Goal: Task Accomplishment & Management: Manage account settings

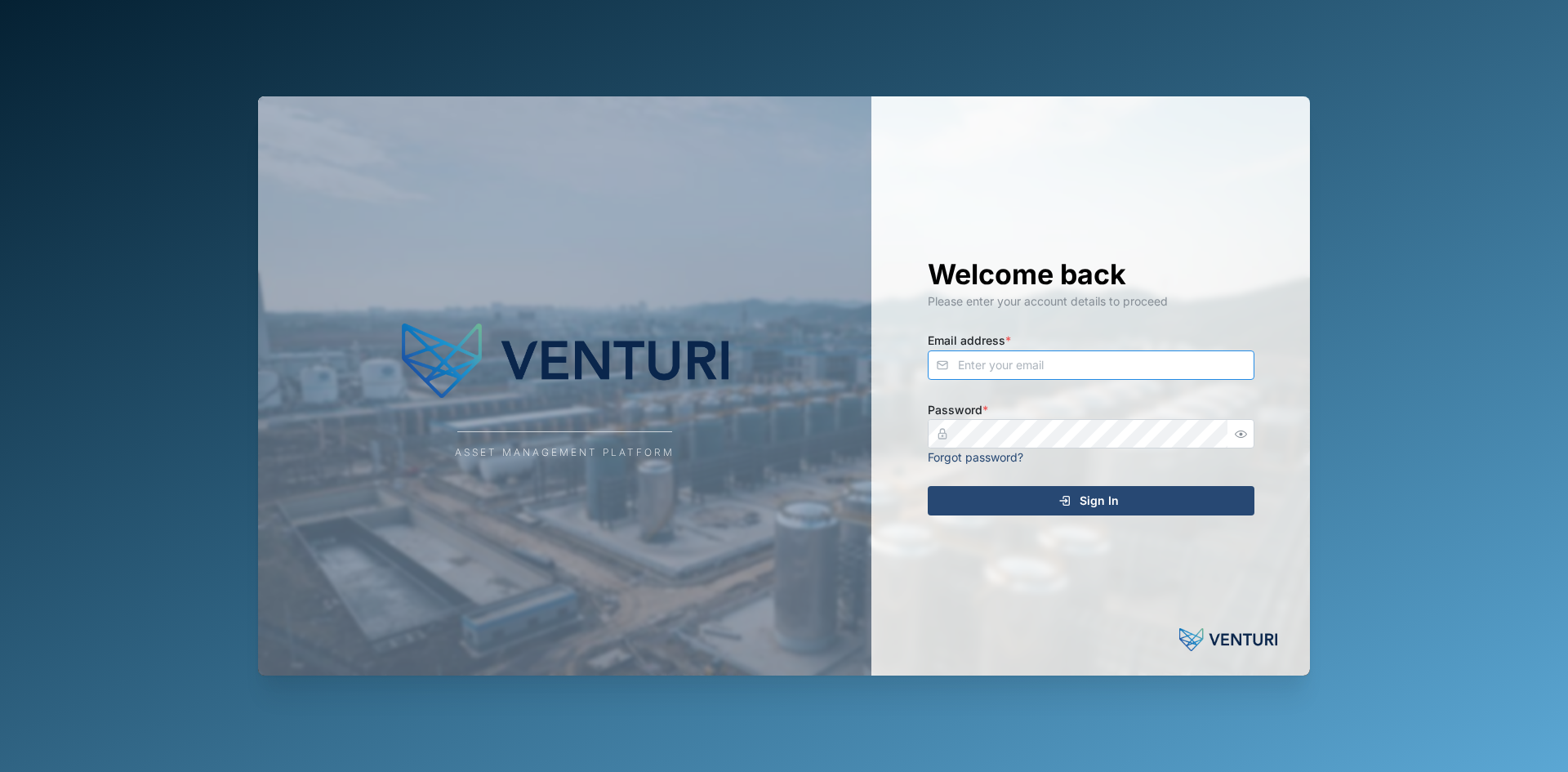
click at [1142, 365] on input "Email address *" at bounding box center [1091, 365] width 327 height 29
type input "sam.gopez@venturi.io"
click at [928, 486] on button "Sign In" at bounding box center [1091, 500] width 327 height 29
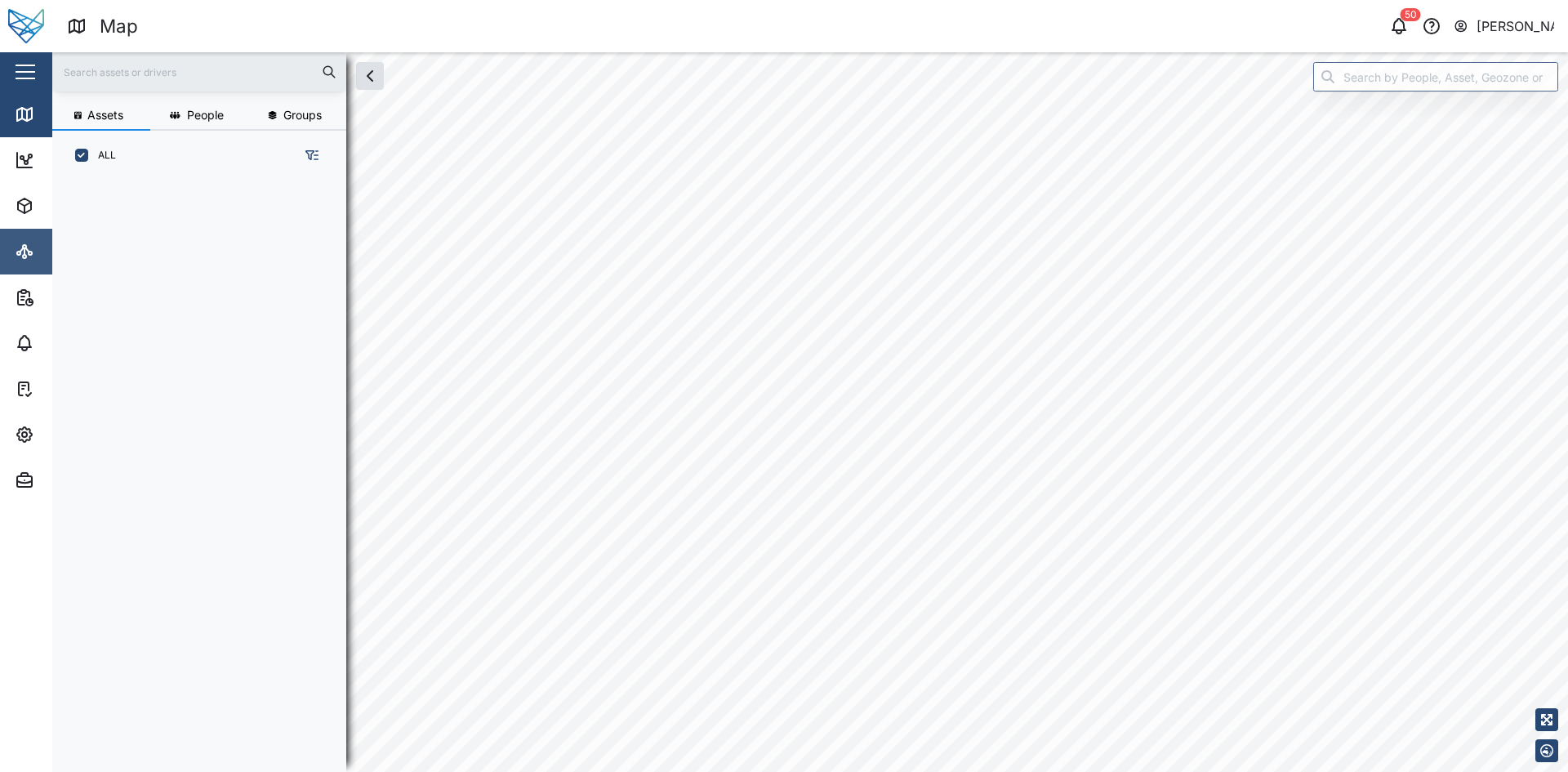
scroll to position [572, 256]
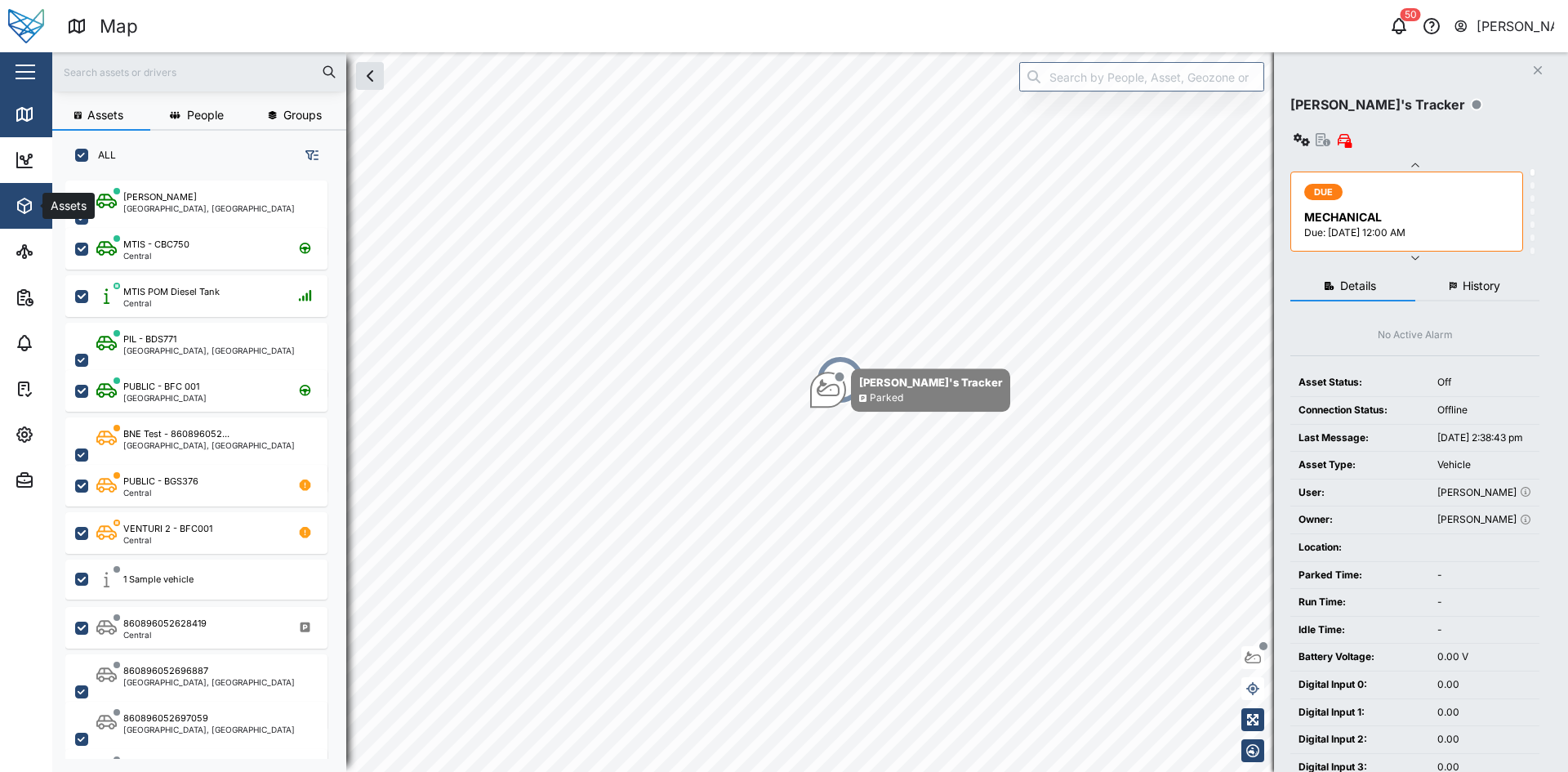
click at [12, 195] on button "Assets" at bounding box center [106, 206] width 212 height 46
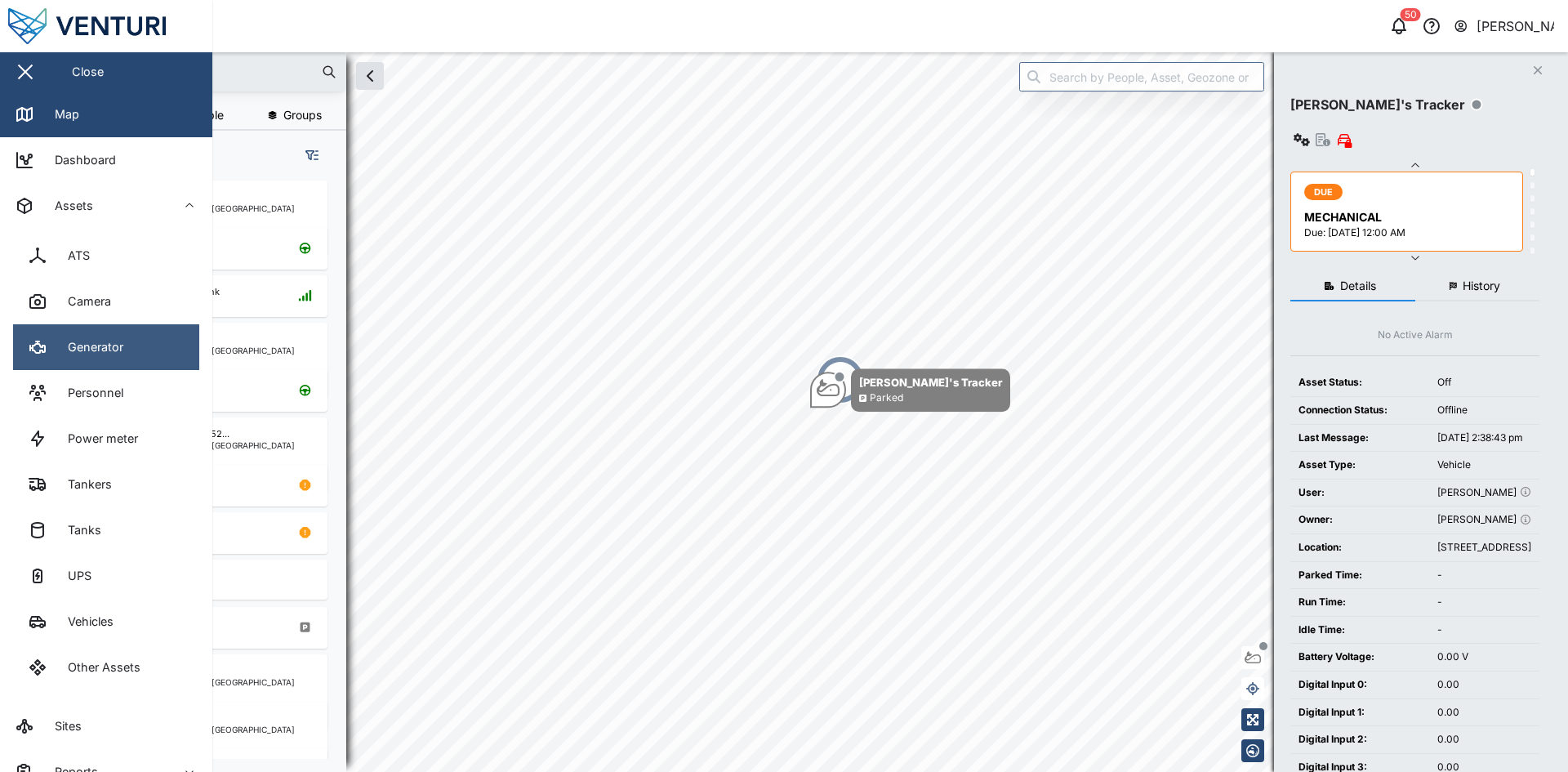
click at [129, 350] on link "Generator" at bounding box center [106, 347] width 186 height 46
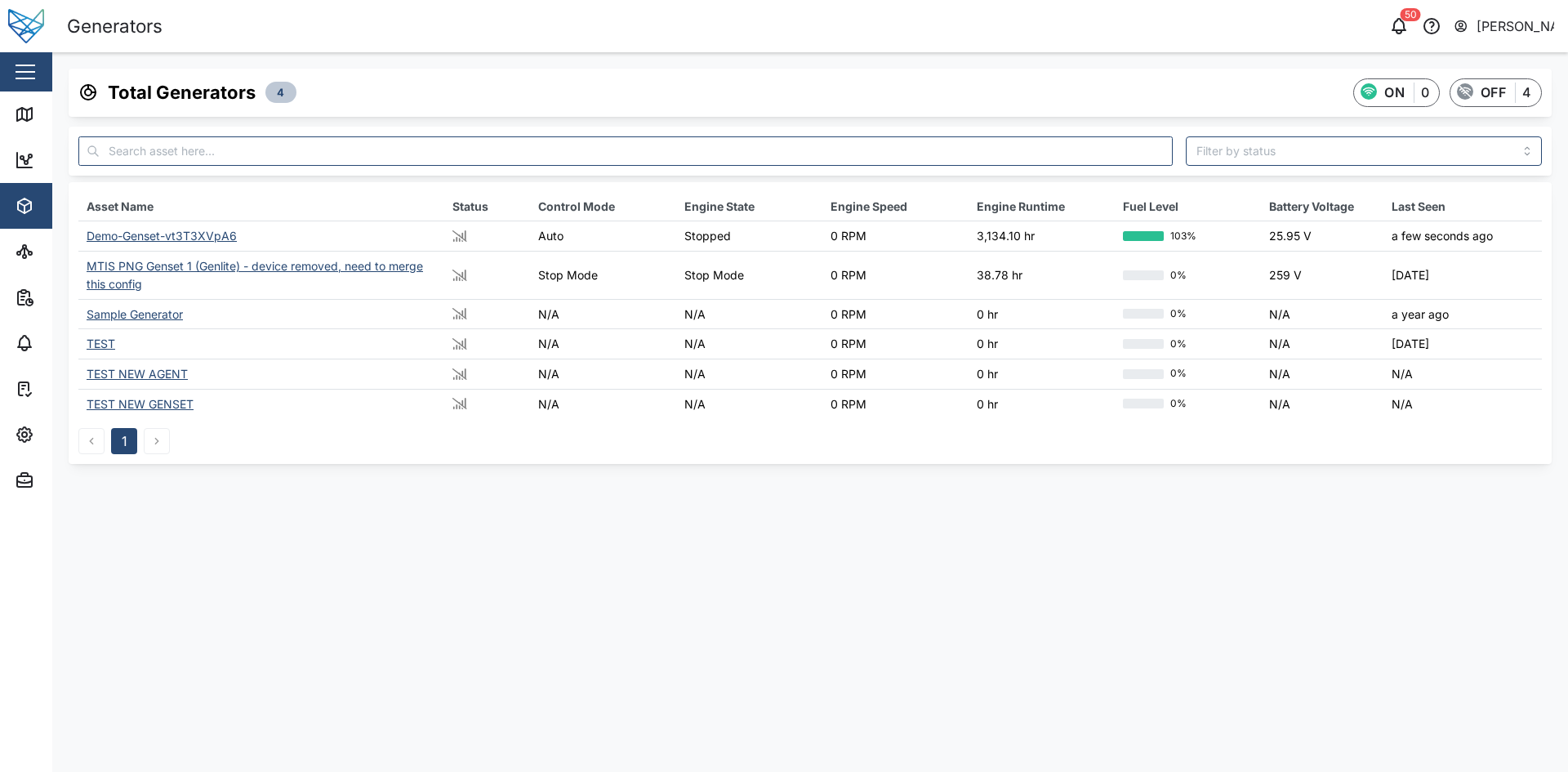
click at [145, 238] on div "Demo-Genset-vt3T3XVpA6" at bounding box center [162, 235] width 150 height 14
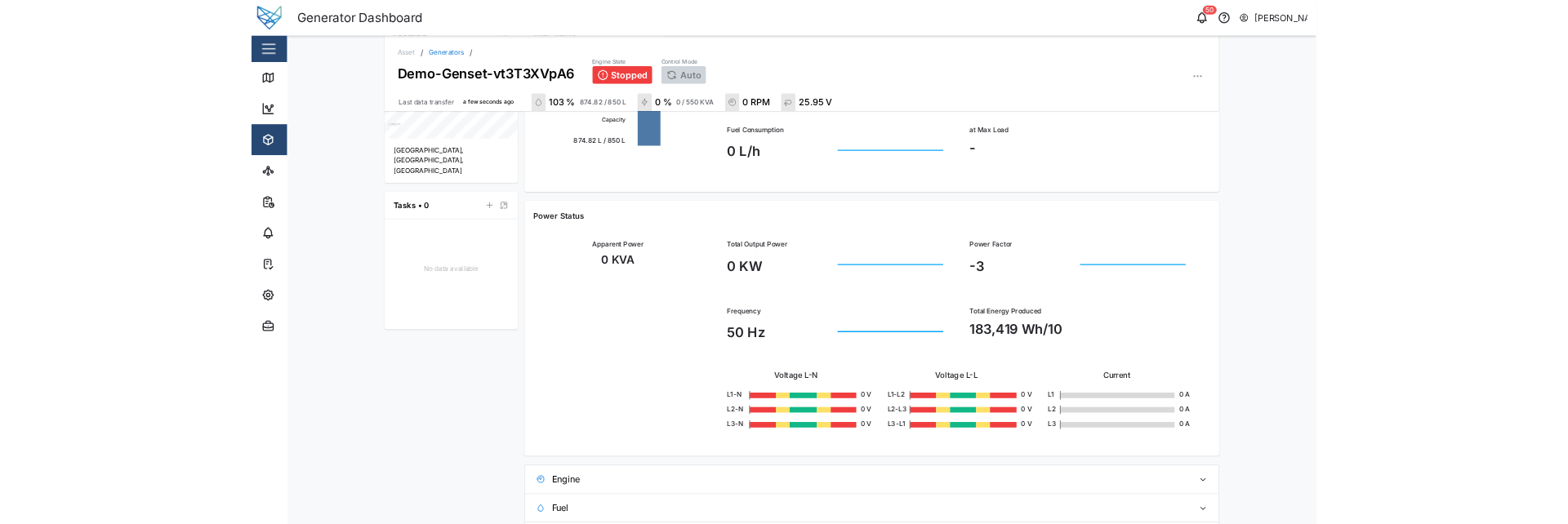
scroll to position [631, 0]
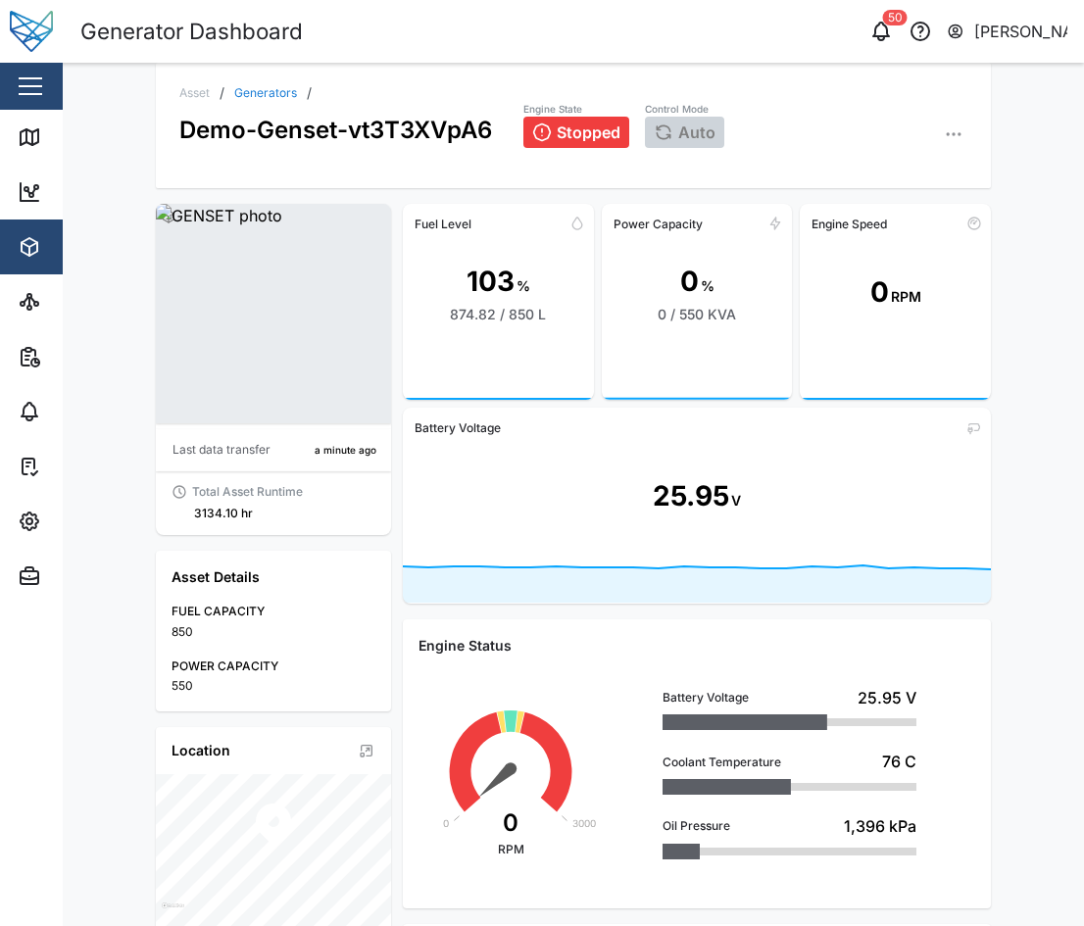
click at [959, 134] on icon "button" at bounding box center [960, 134] width 2 height 2
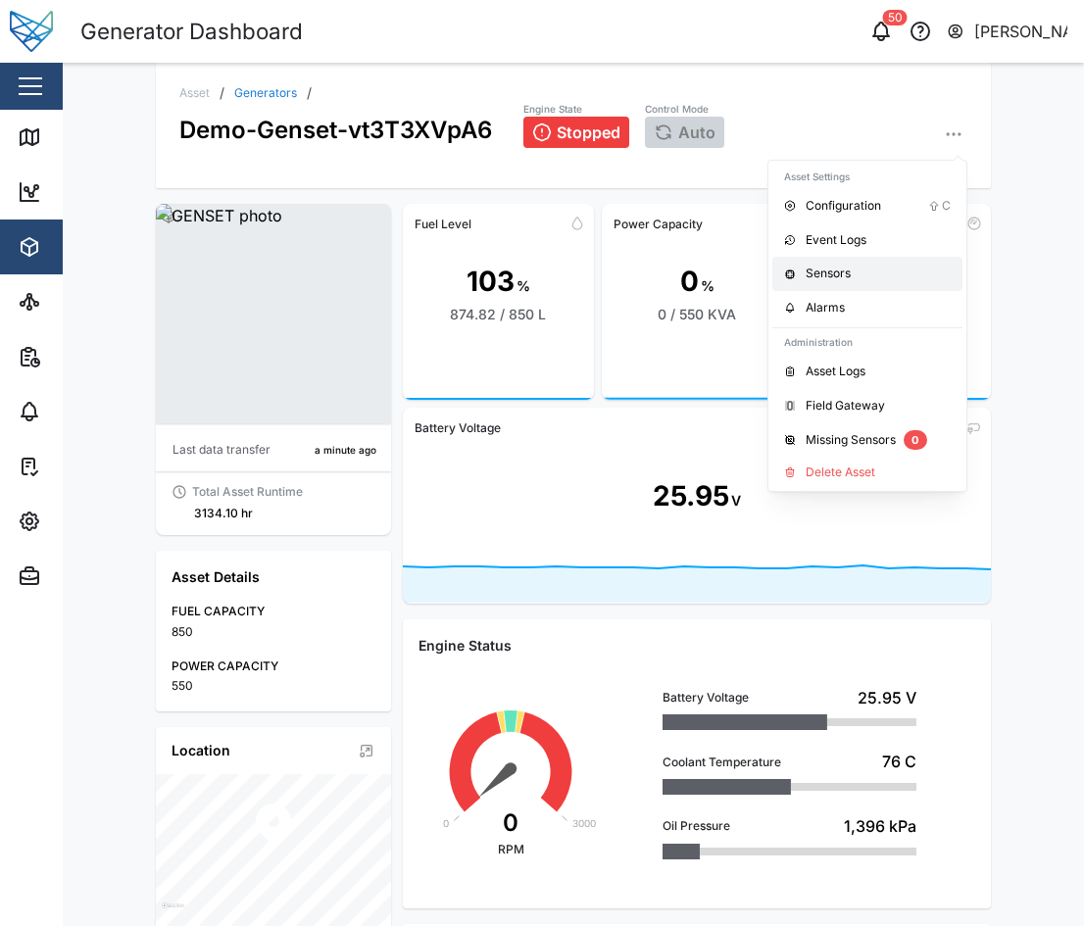
click at [864, 271] on div "Sensors" at bounding box center [878, 274] width 145 height 19
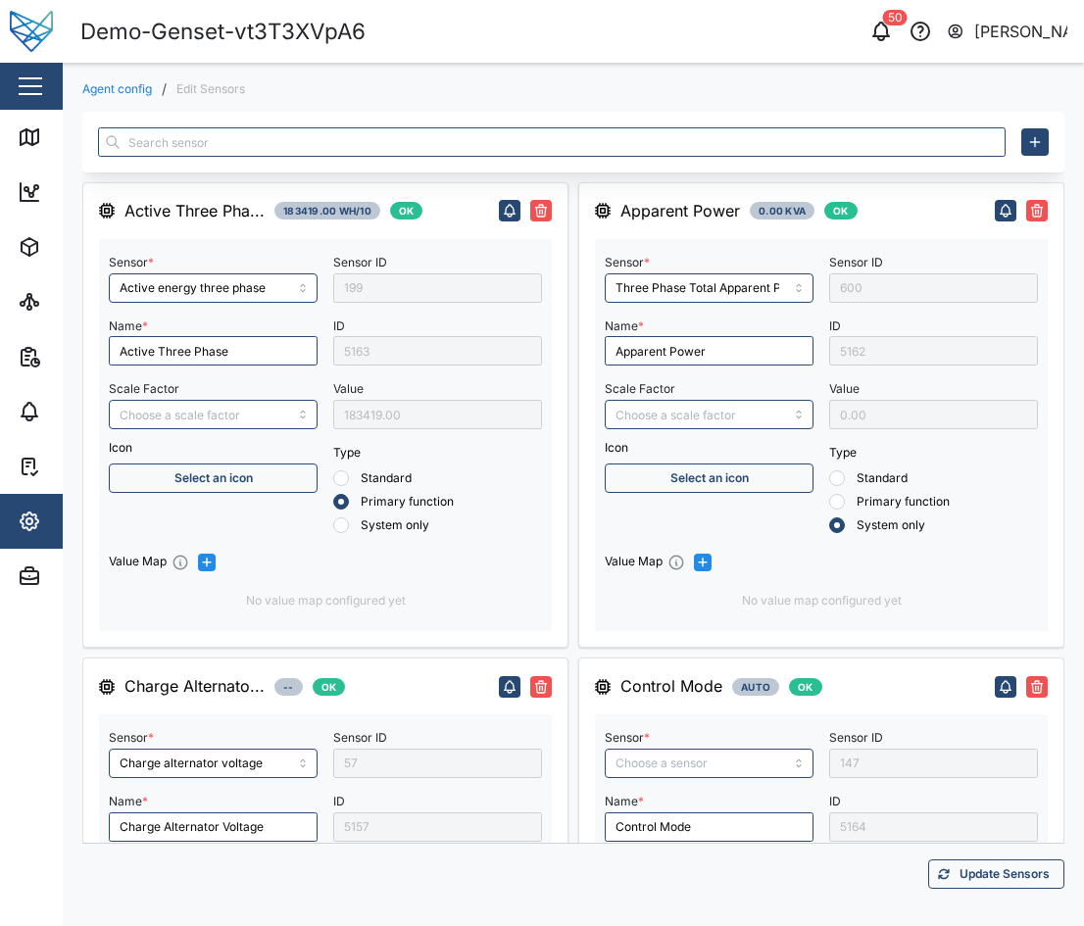
type input "Active energy three phase"
type input "Charge alternator voltage"
type input "Engine Battery voltage"
type input "Oil Pressure"
type input "Engine operating state"
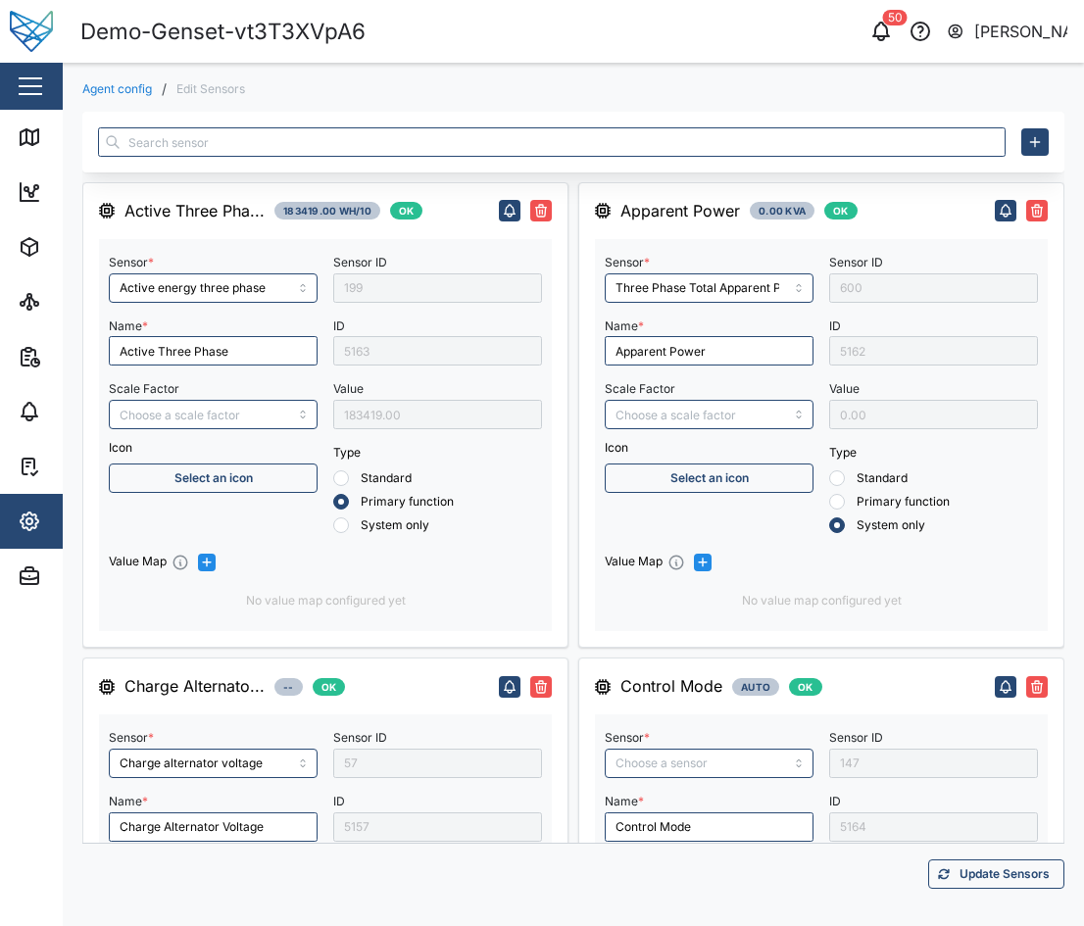
type input "Fuel level"
type input "Three Phase Total Apparent Power"
type input "Fuel Capacity"
type input "Engine speed"
type input "Fuel consumption"
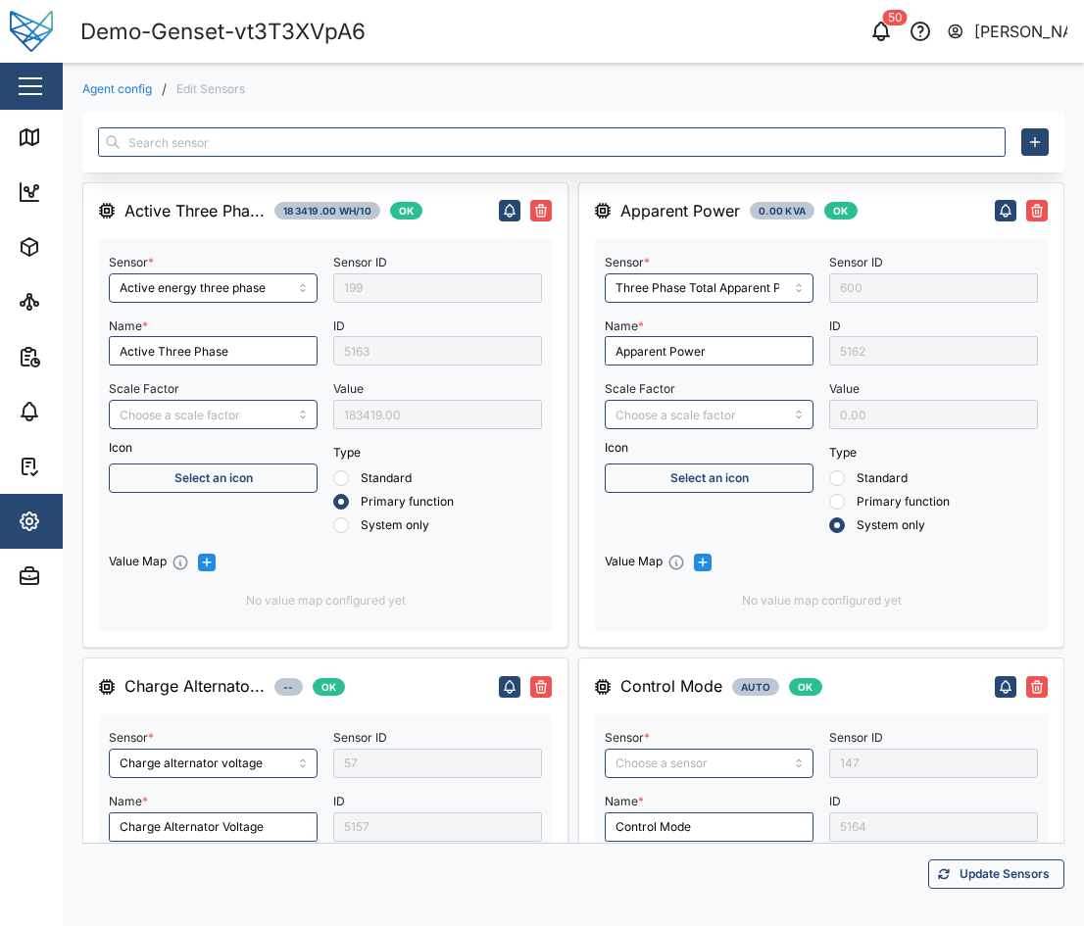
type input "Control Mode"
type input "Coolant temperature"
type input "Engine run time"
type input "Fuel Temperature"
type input "Fuel Level Liter"
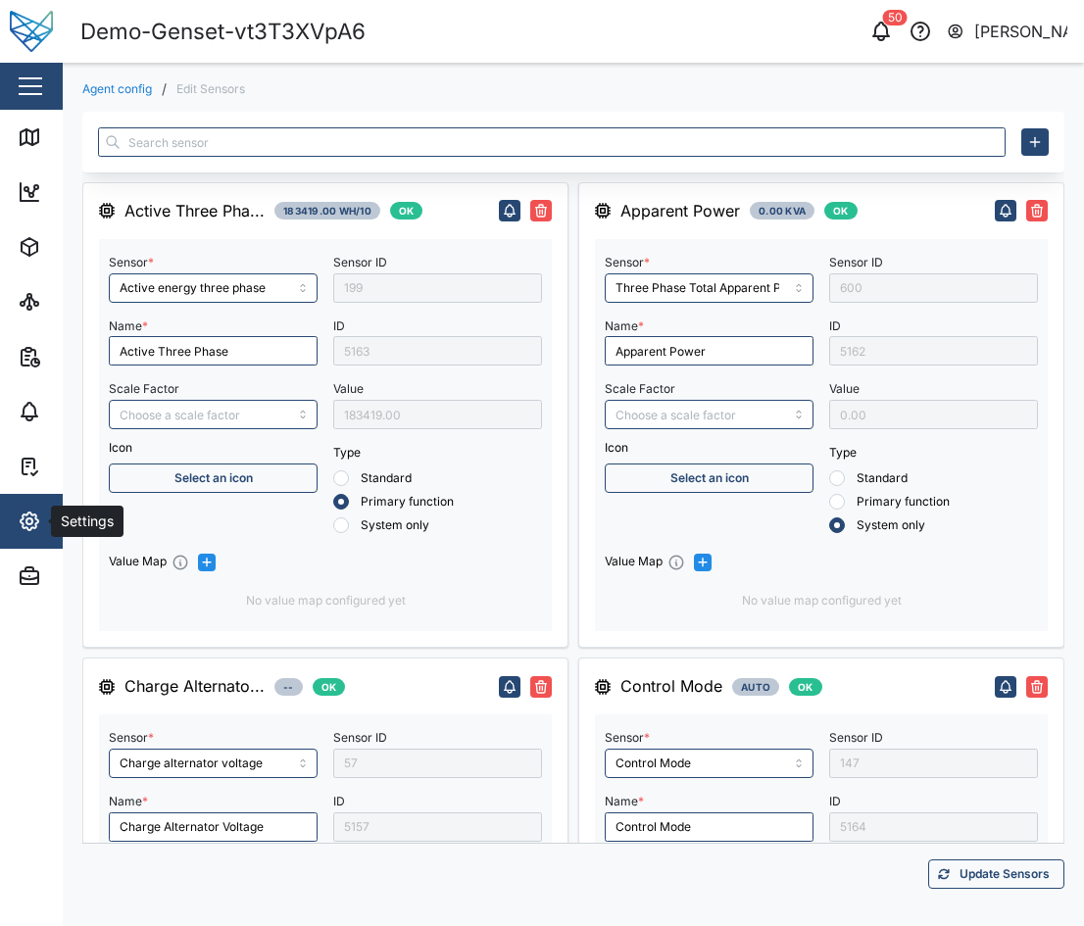
click at [38, 501] on span "Settings" at bounding box center [107, 521] width 178 height 55
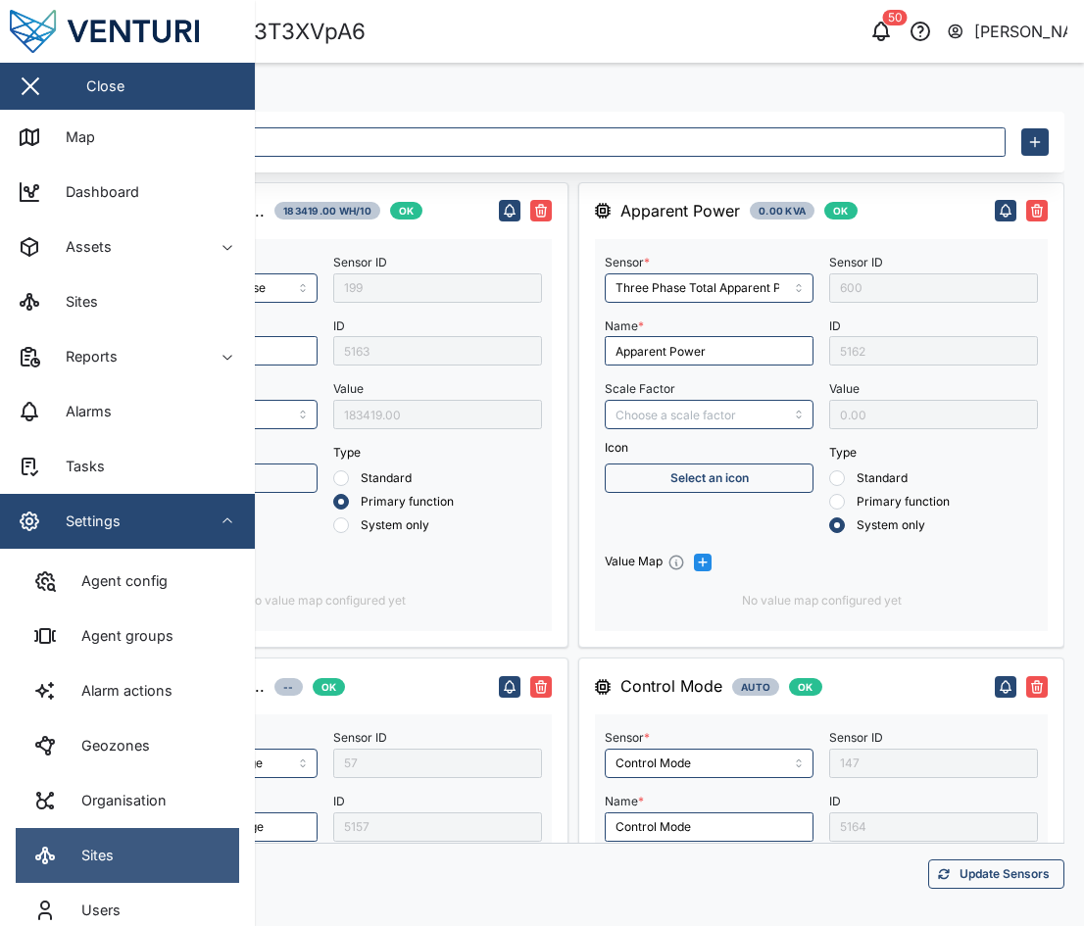
scroll to position [137, 0]
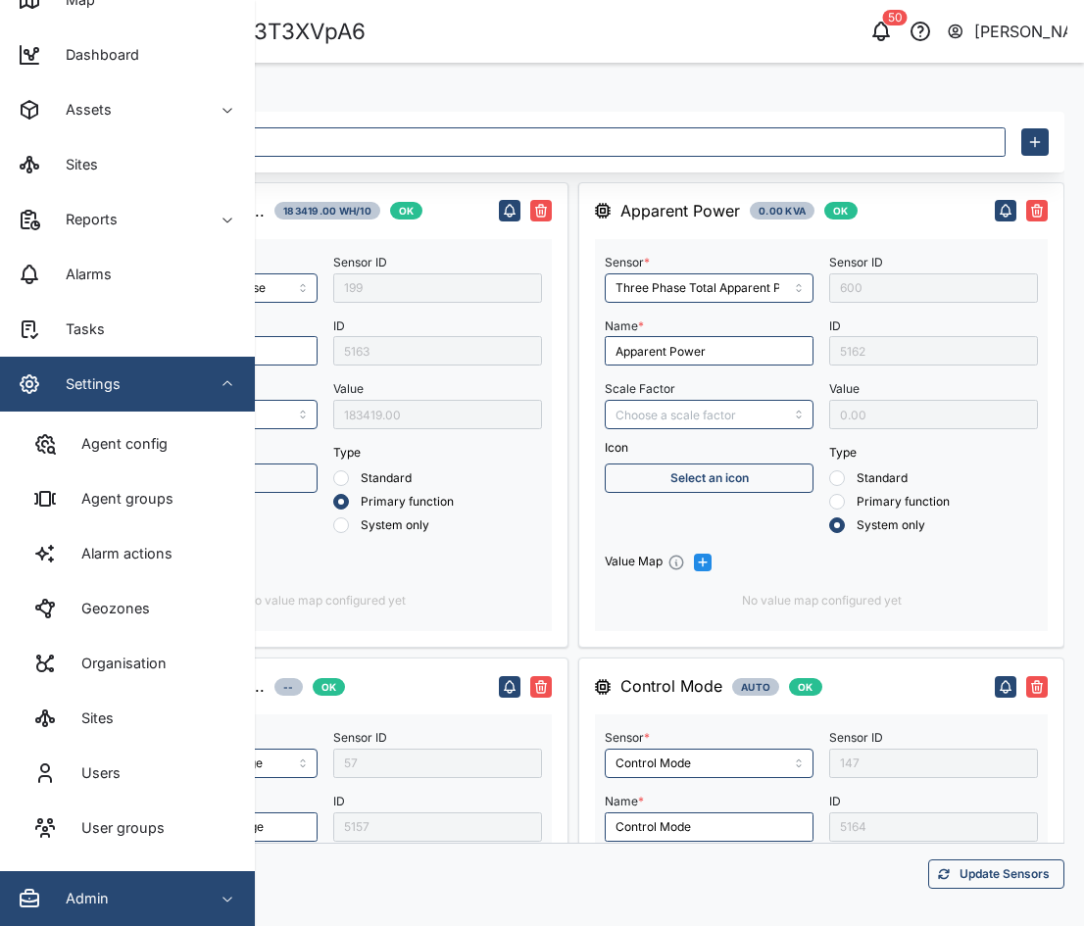
click at [141, 628] on div "Admin" at bounding box center [107, 899] width 178 height 24
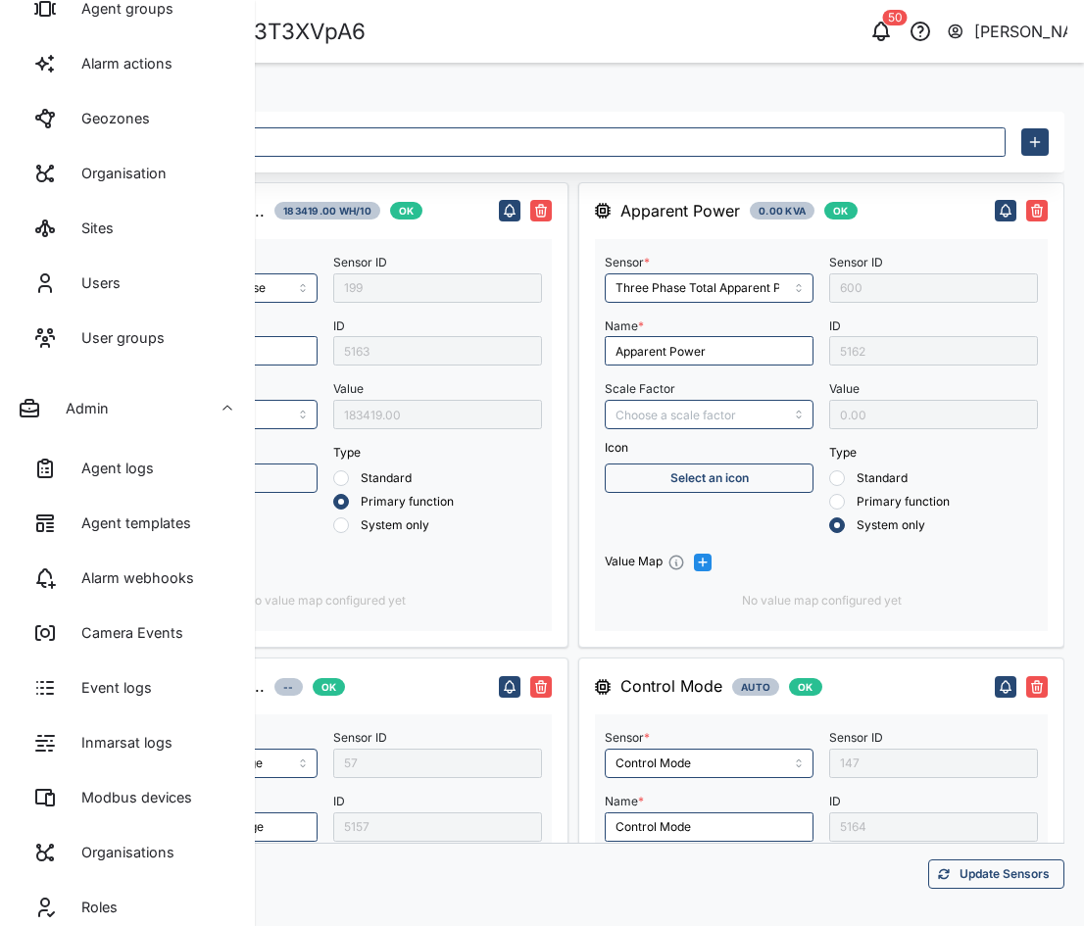
scroll to position [817, 0]
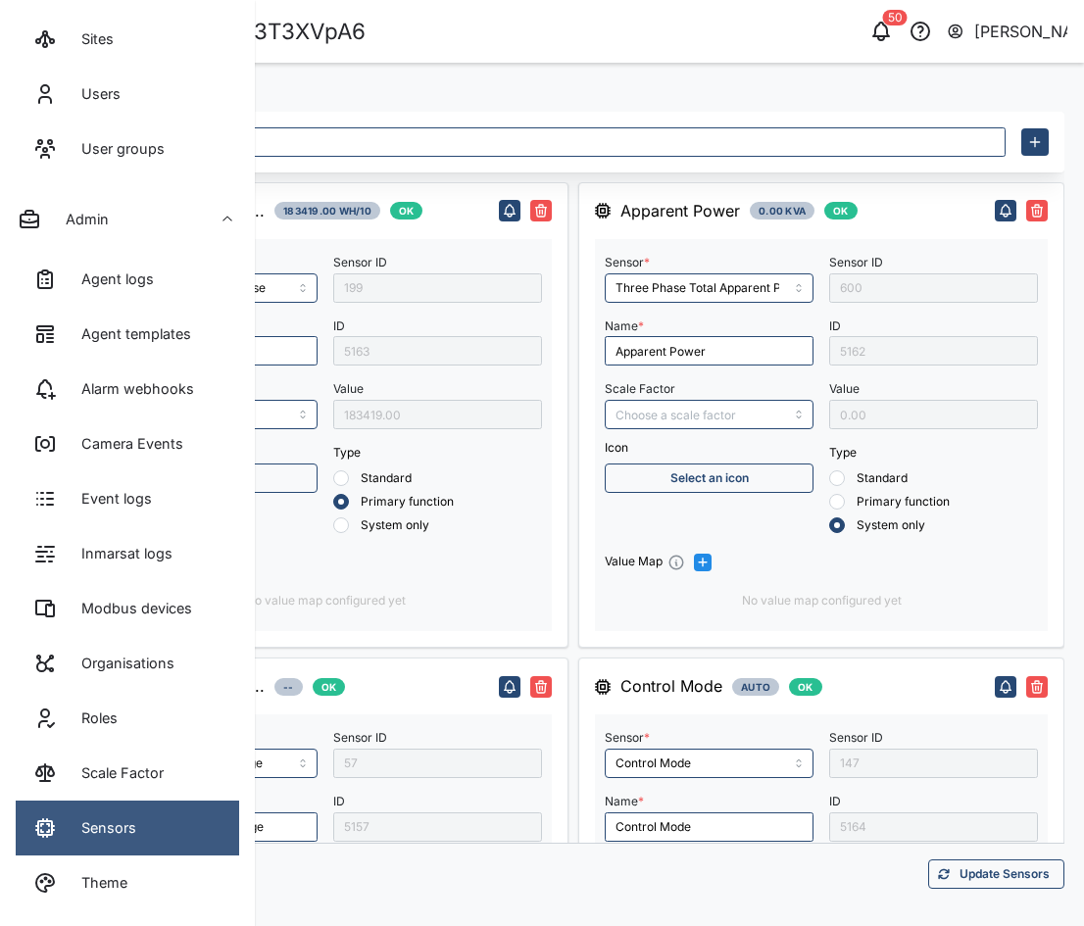
click at [164, 628] on link "Sensors" at bounding box center [127, 828] width 223 height 55
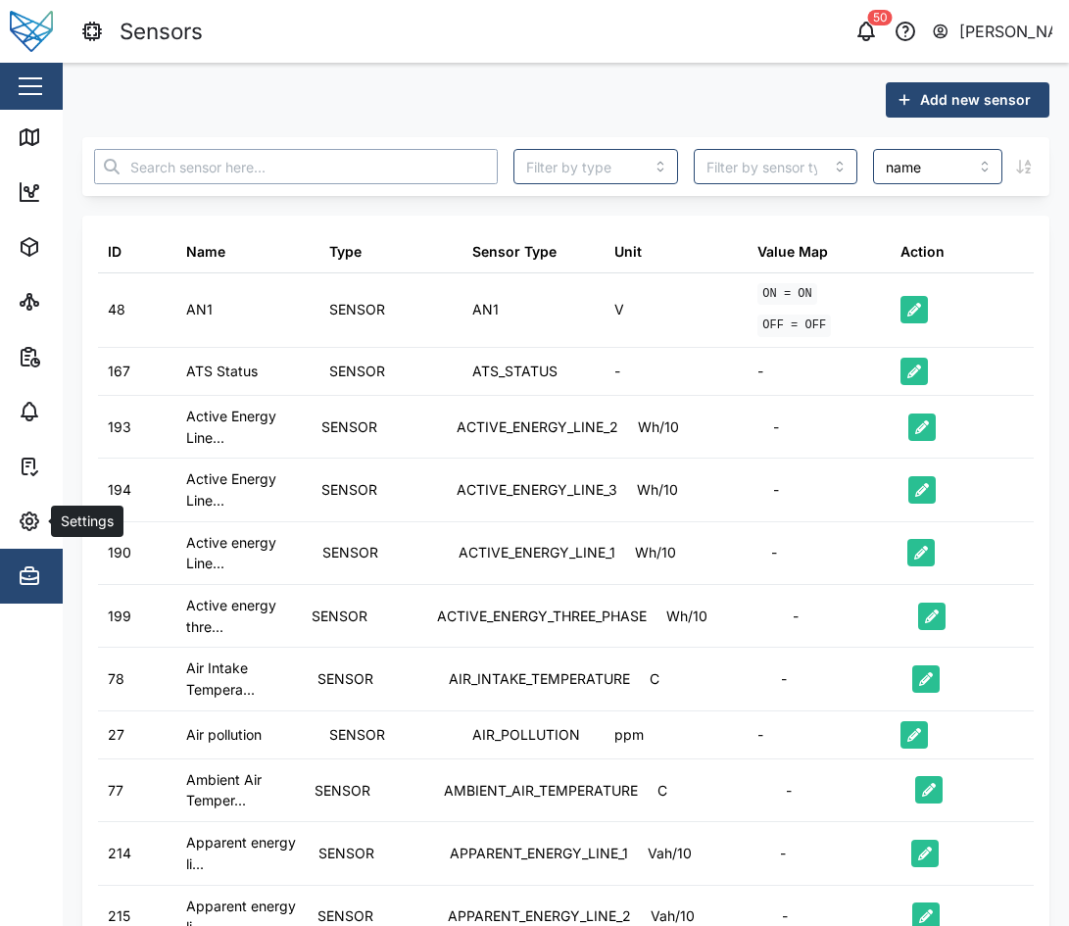
click at [355, 167] on input "text" at bounding box center [296, 166] width 404 height 35
type input "three"
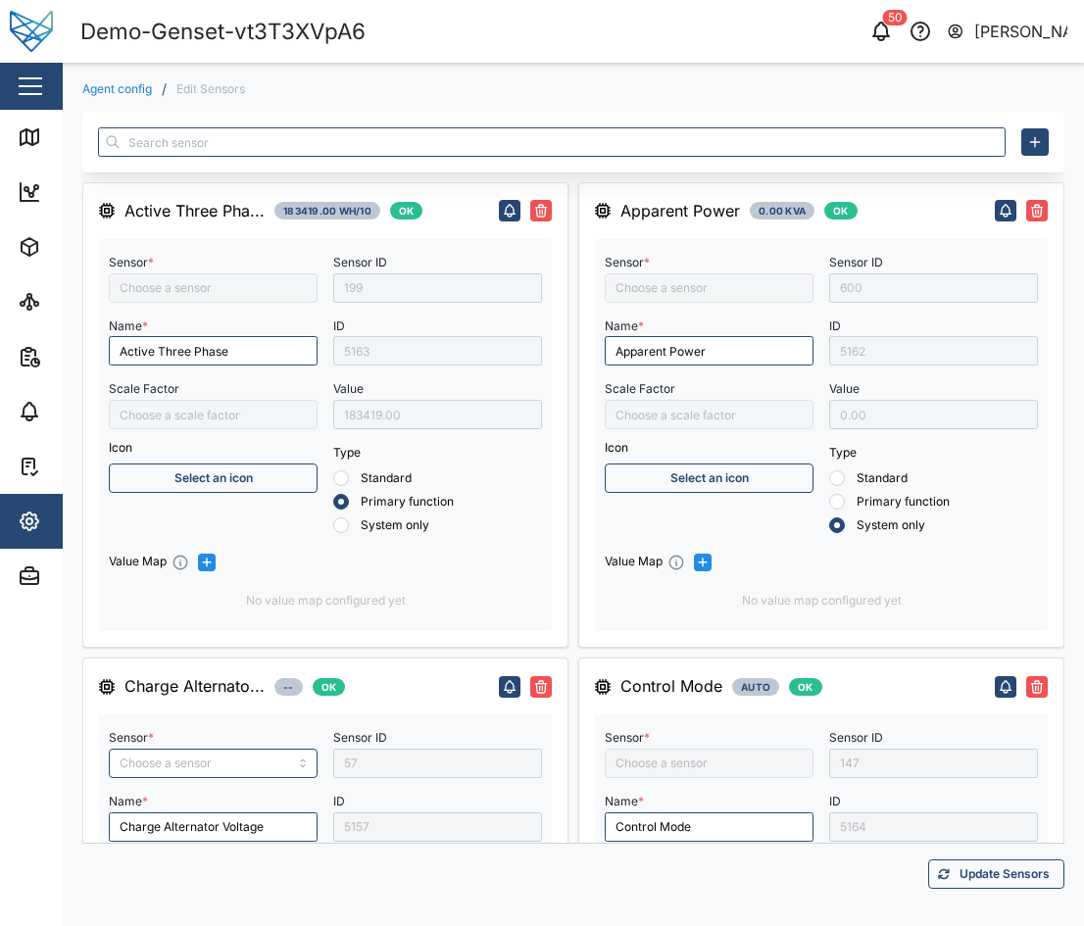
type input "Charge alternator voltage"
type input "Active energy three phase"
type input "Engine Battery voltage"
type input "Engine operating state"
type input "Fuel consumption"
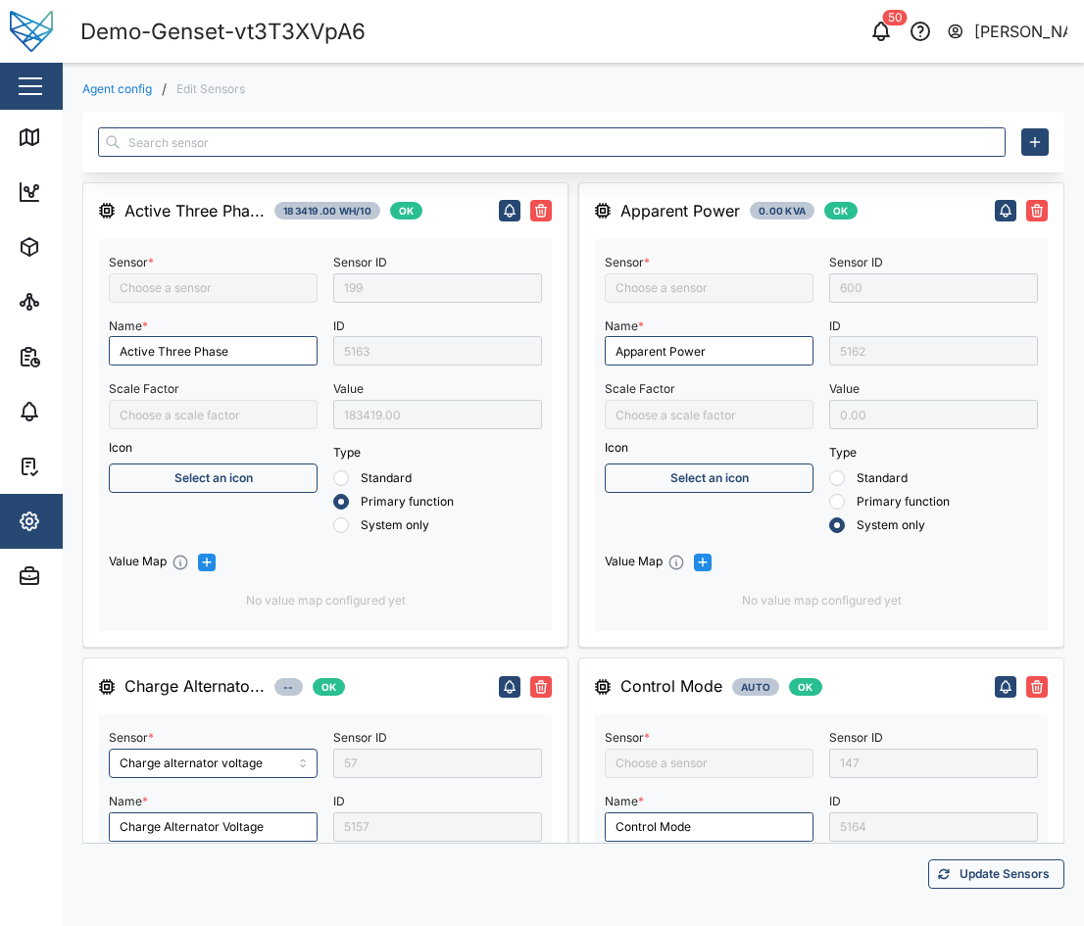
type input "Fuel level"
type input "Engine run time"
type input "Fuel Capacity"
type input "Oil Pressure"
type input "Three Phase Total Apparent Power"
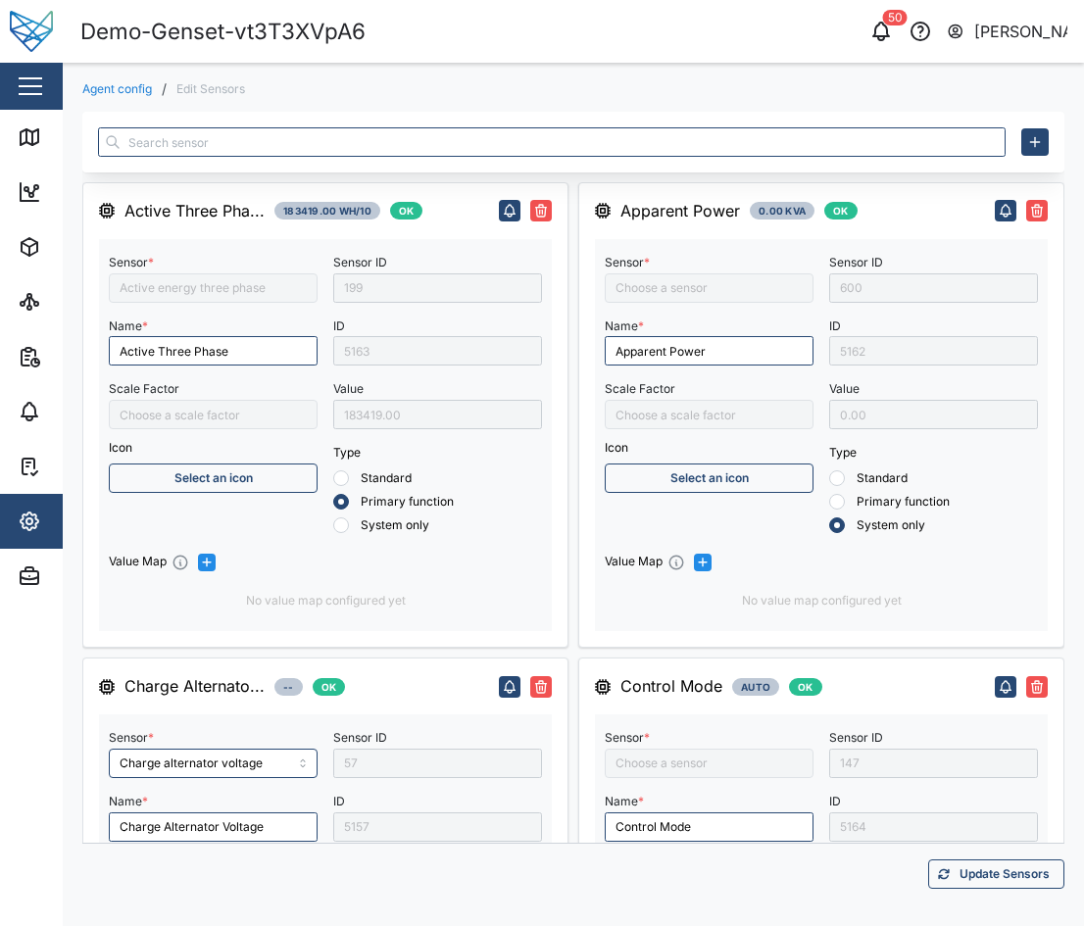
type input "Coolant temperature"
type input "Engine speed"
type input "Control Mode"
type input "Fuel Temperature"
type input "Fuel Level Liter"
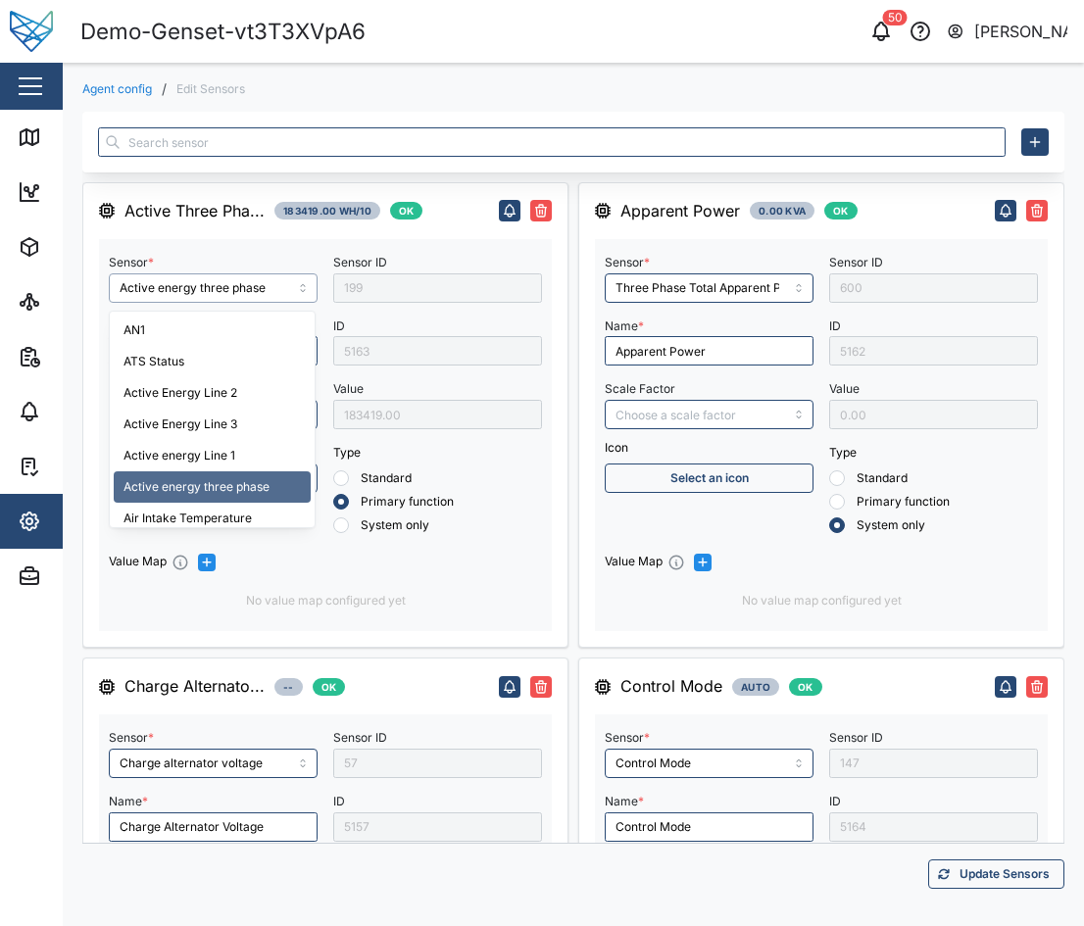
click at [187, 289] on input "Active energy three phase" at bounding box center [213, 287] width 209 height 29
click at [30, 520] on icon "button" at bounding box center [29, 522] width 6 height 6
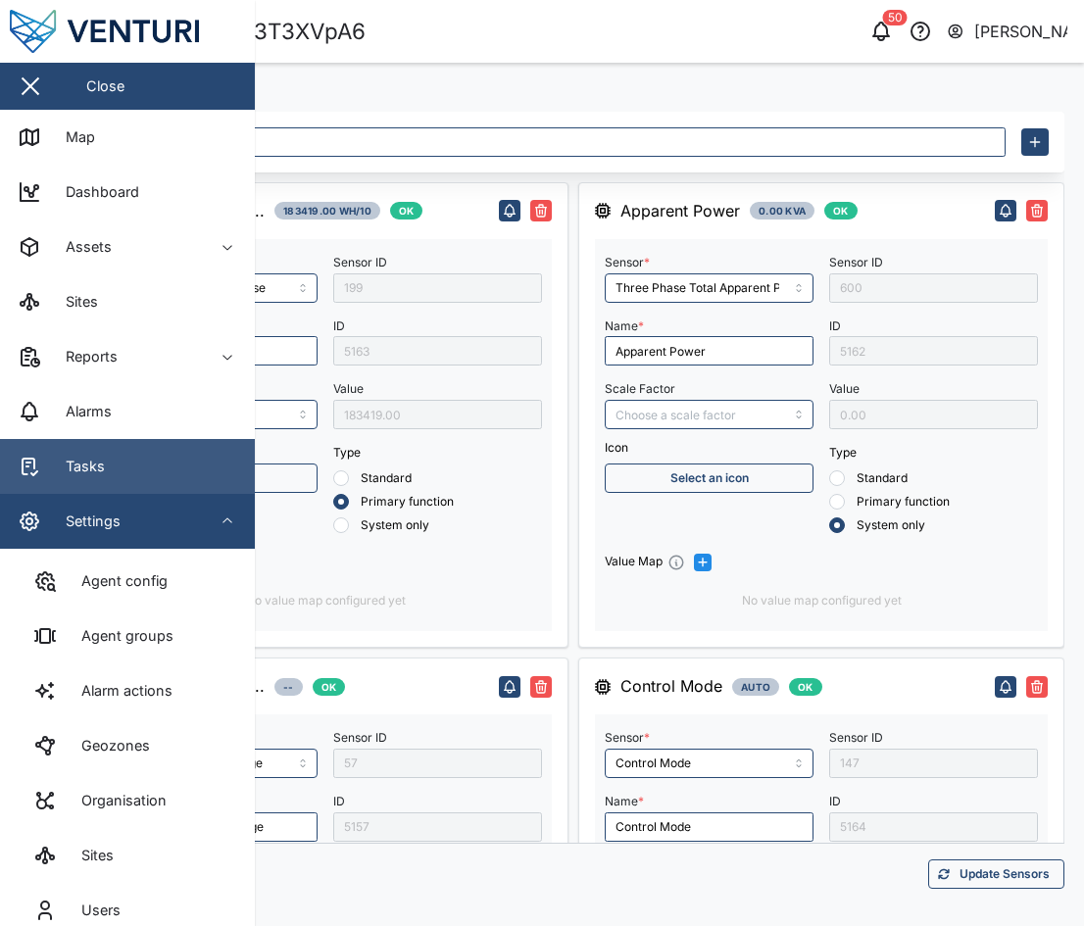
click at [25, 489] on link "Tasks" at bounding box center [127, 466] width 255 height 55
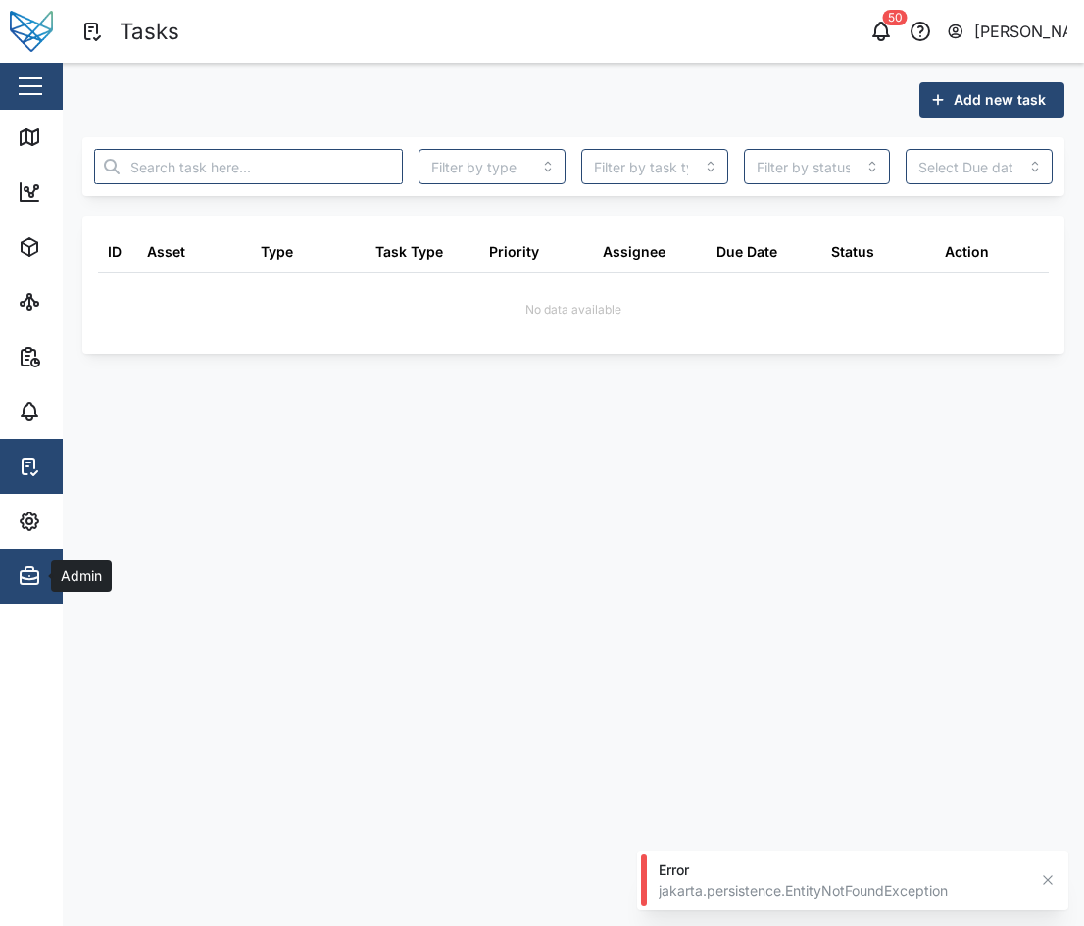
click at [33, 573] on icon "button" at bounding box center [30, 577] width 24 height 24
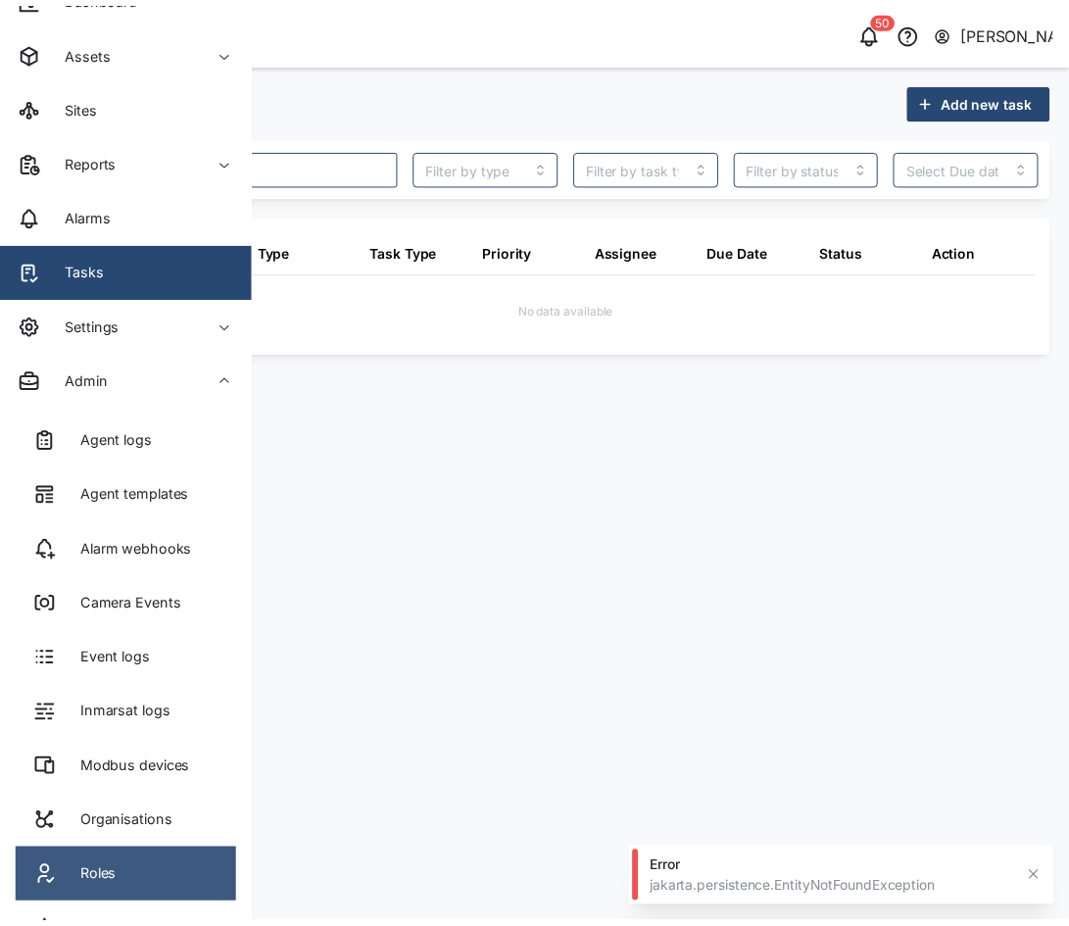
scroll to position [357, 0]
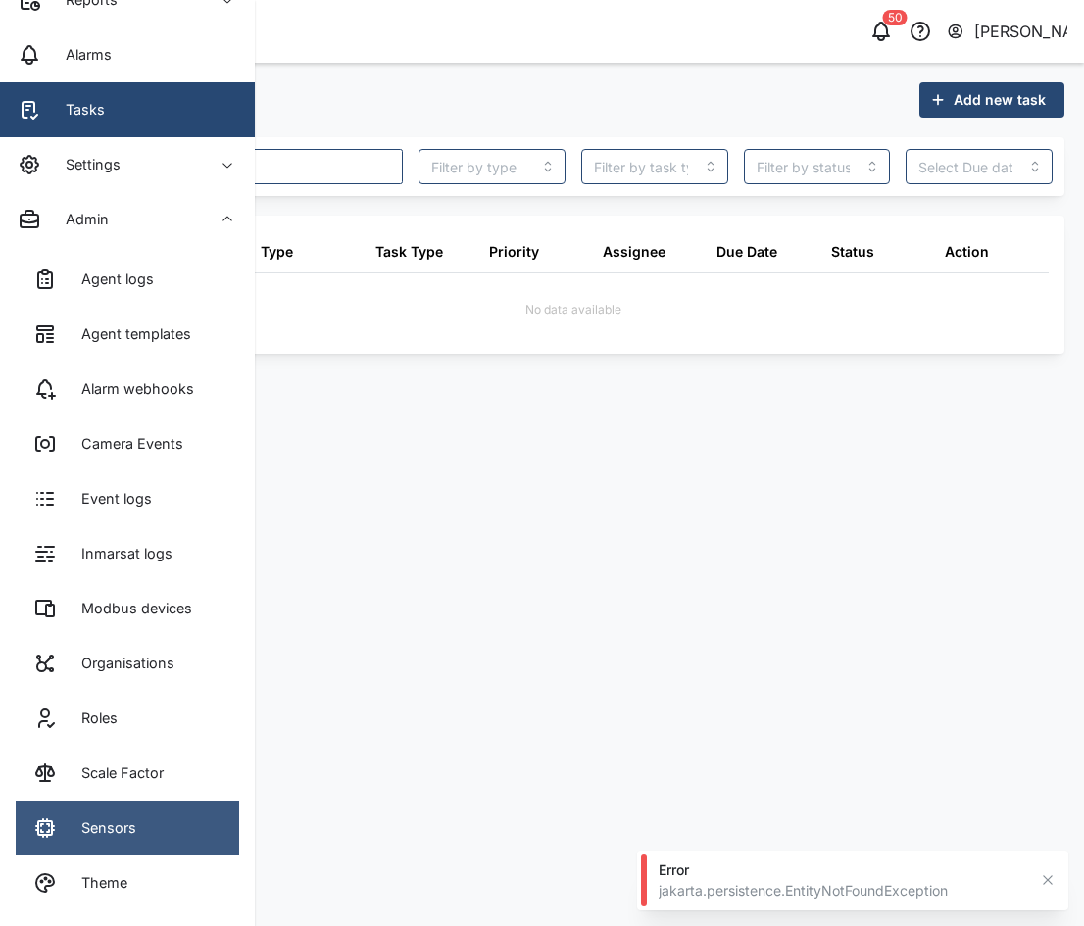
click at [163, 628] on link "Sensors" at bounding box center [127, 828] width 223 height 55
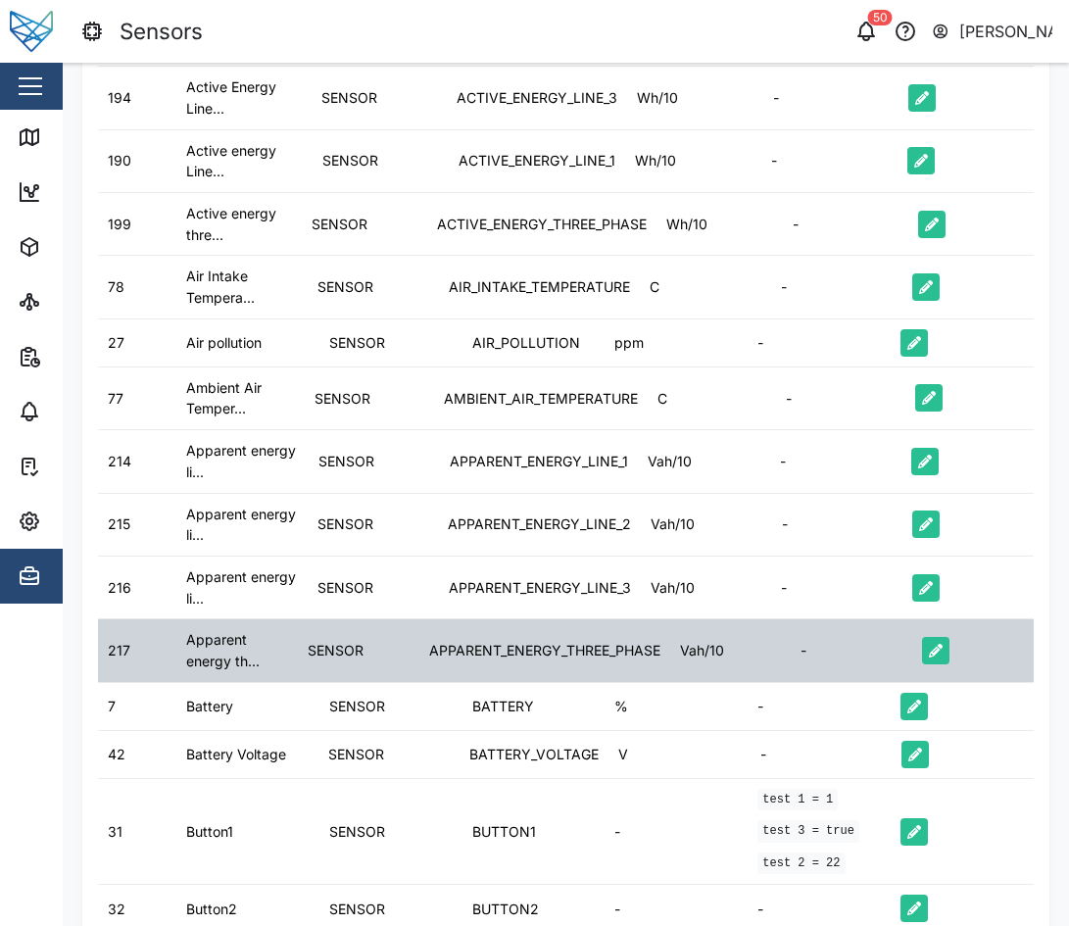
scroll to position [490, 0]
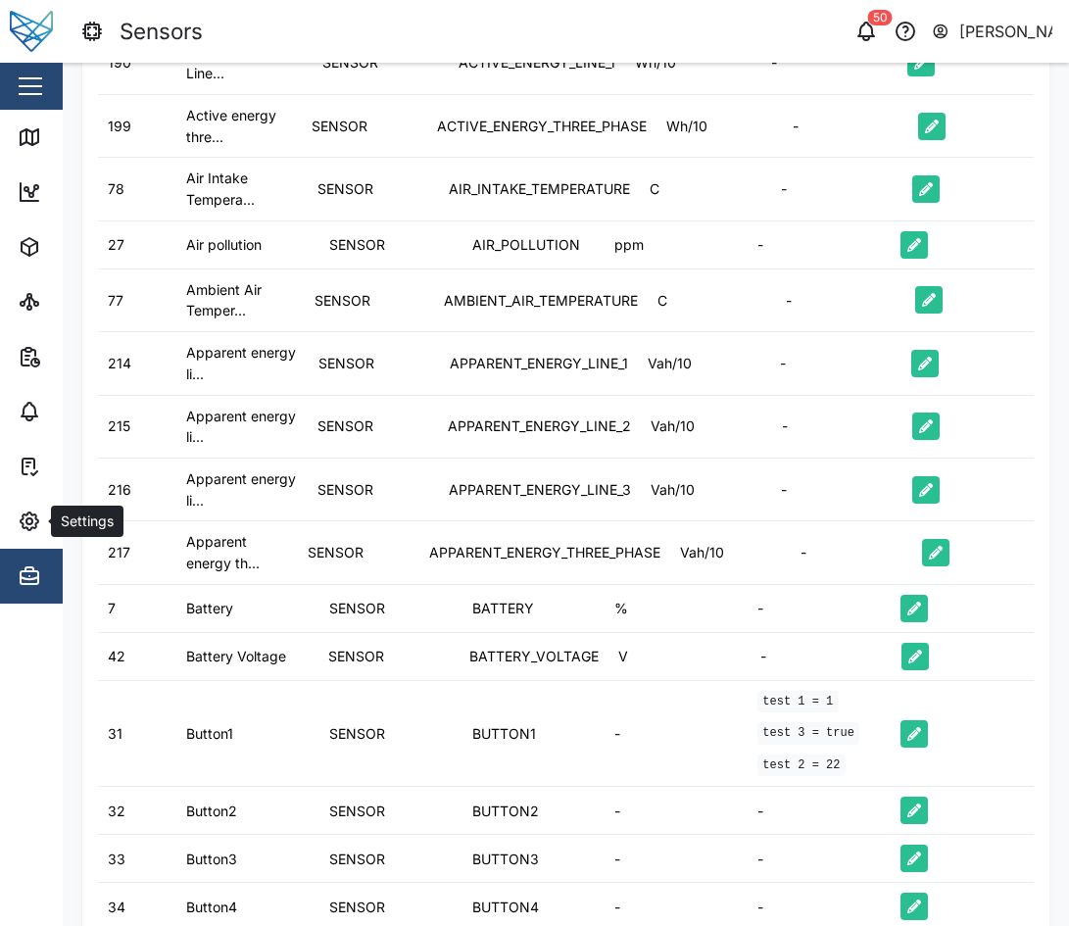
click at [46, 558] on span "Admin" at bounding box center [107, 576] width 178 height 55
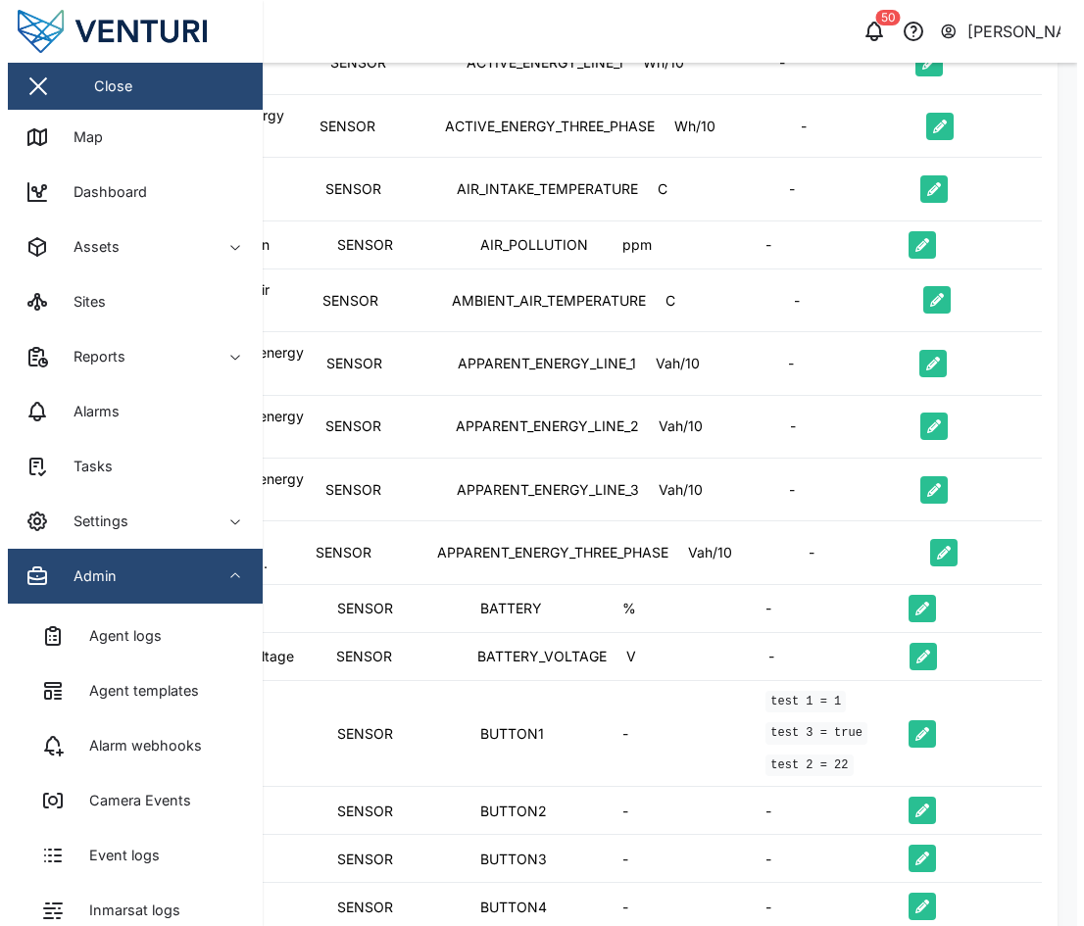
scroll to position [357, 0]
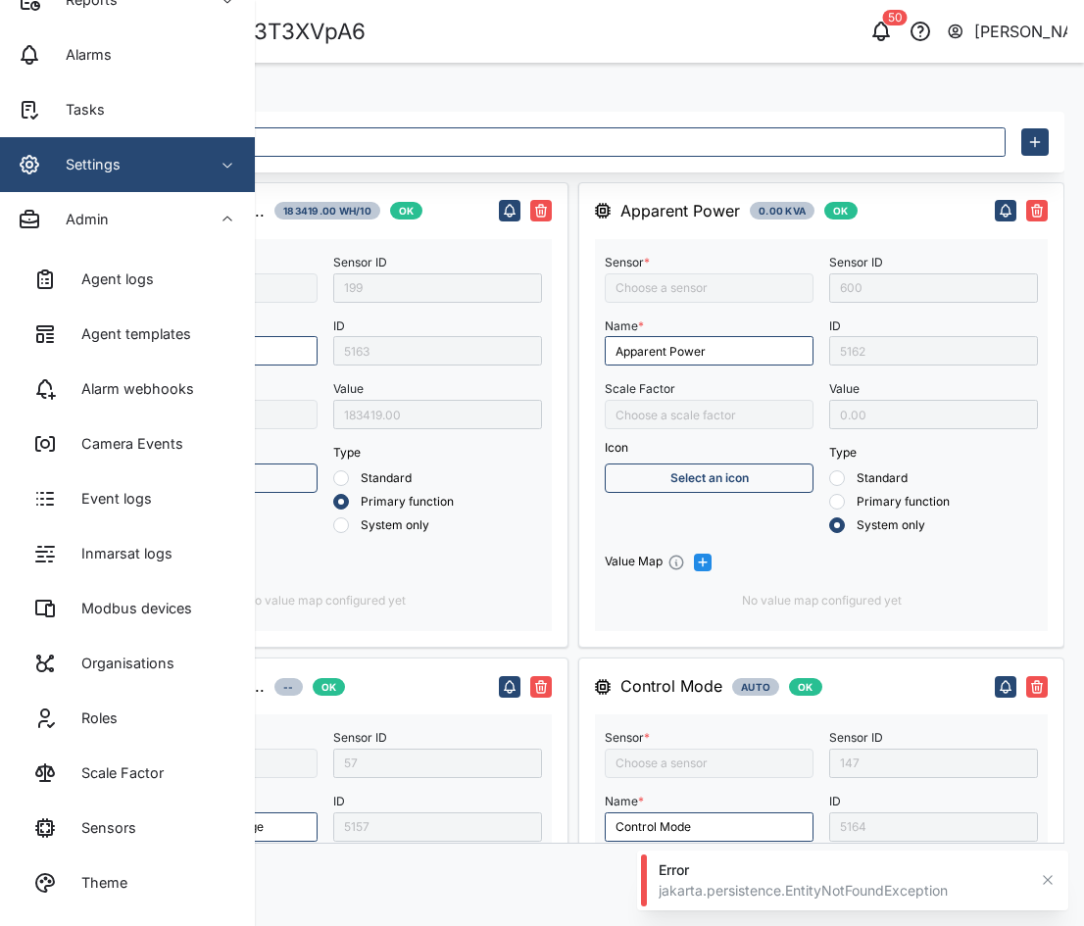
type input "Active energy three phase"
type input "Charge alternator voltage"
type input "Engine Battery voltage"
type input "Engine speed"
type input "Fuel consumption"
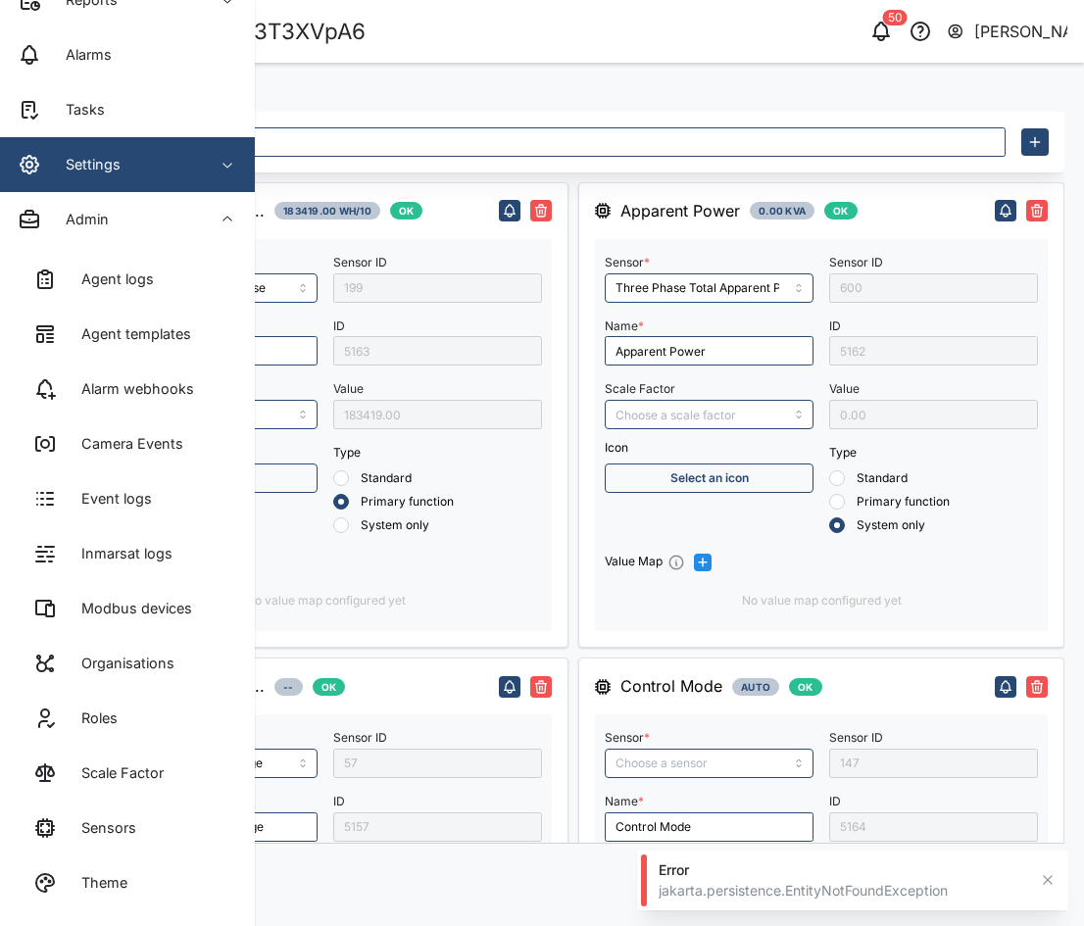
type input "Oil Pressure"
type input "Three Phase Total Apparent Power"
type input "Coolant temperature"
type input "Engine run time"
type input "Engine operating state"
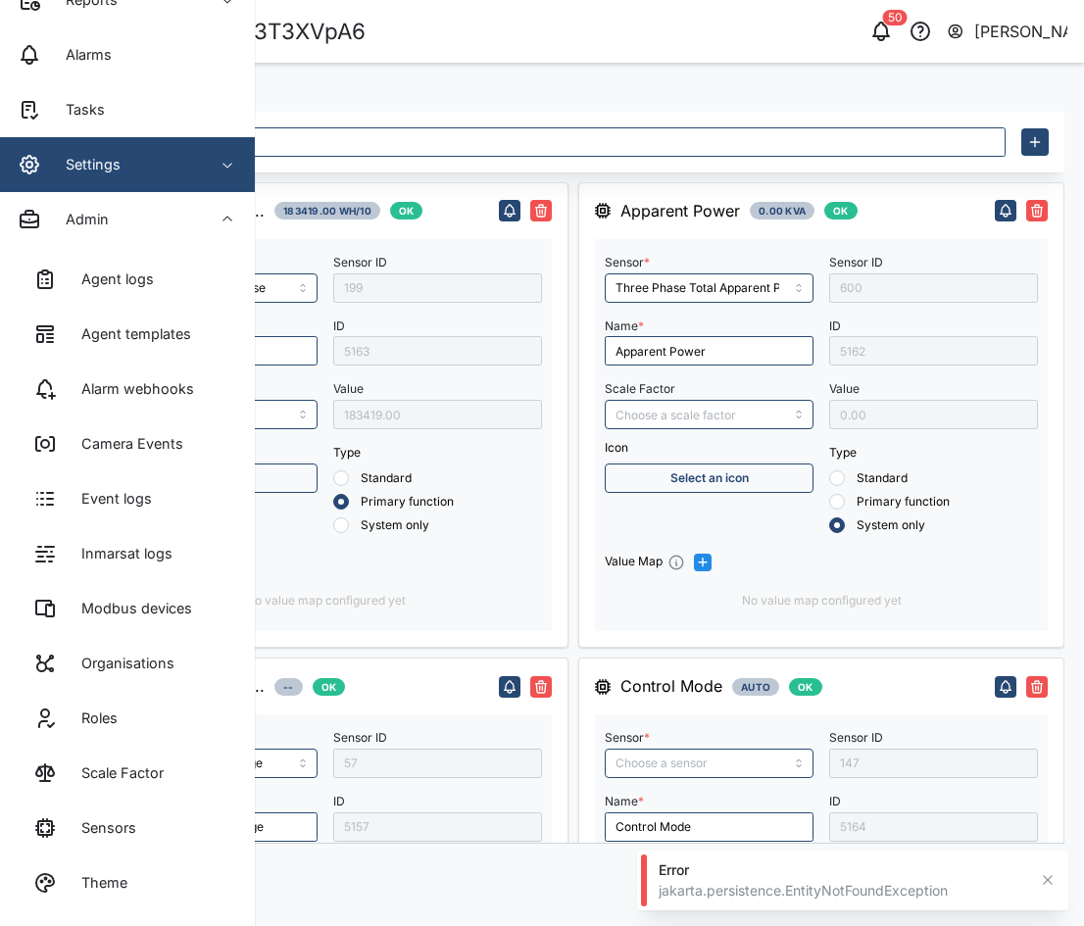
type input "Fuel level"
type input "Control Mode"
type input "Fuel Temperature"
type input "Fuel Capacity"
type input "Fuel Level Liter"
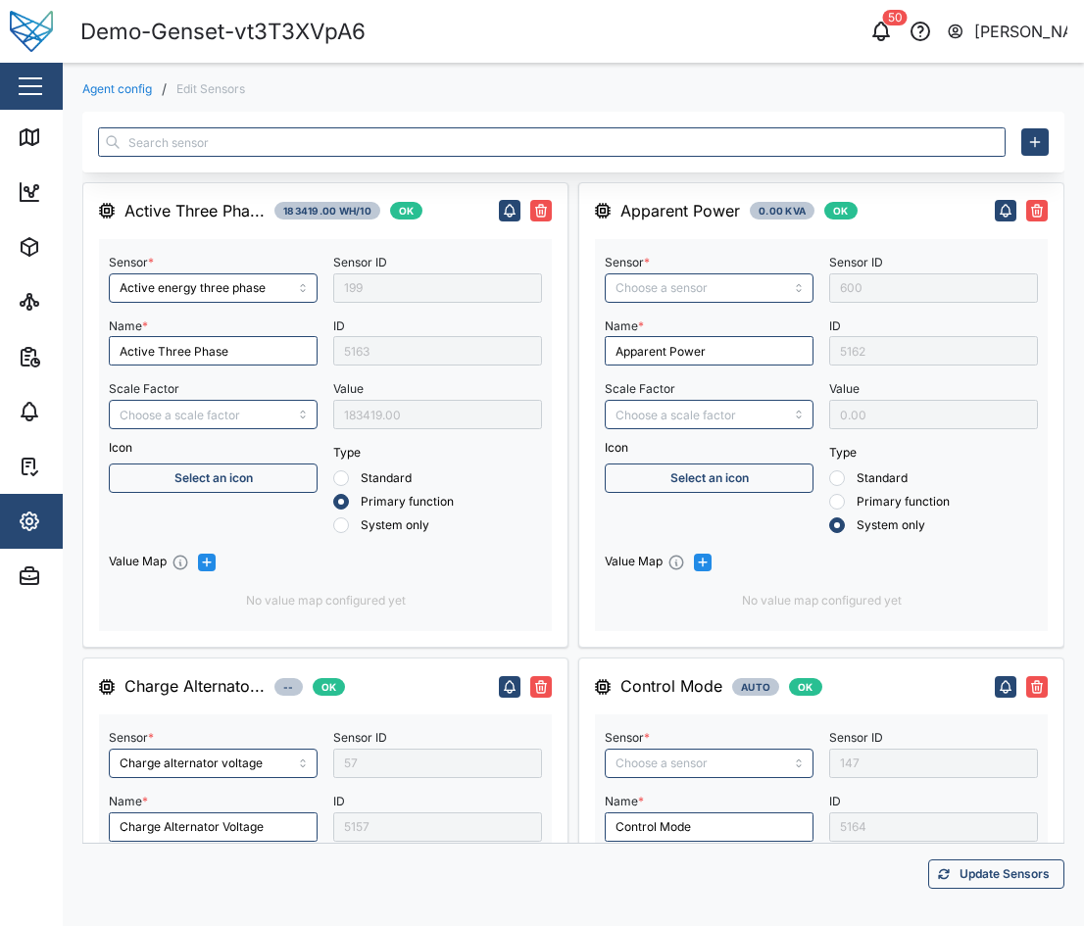
type input "Active energy three phase"
type input "Charge alternator voltage"
type input "Engine Battery voltage"
type input "Oil Pressure"
type input "Engine operating state"
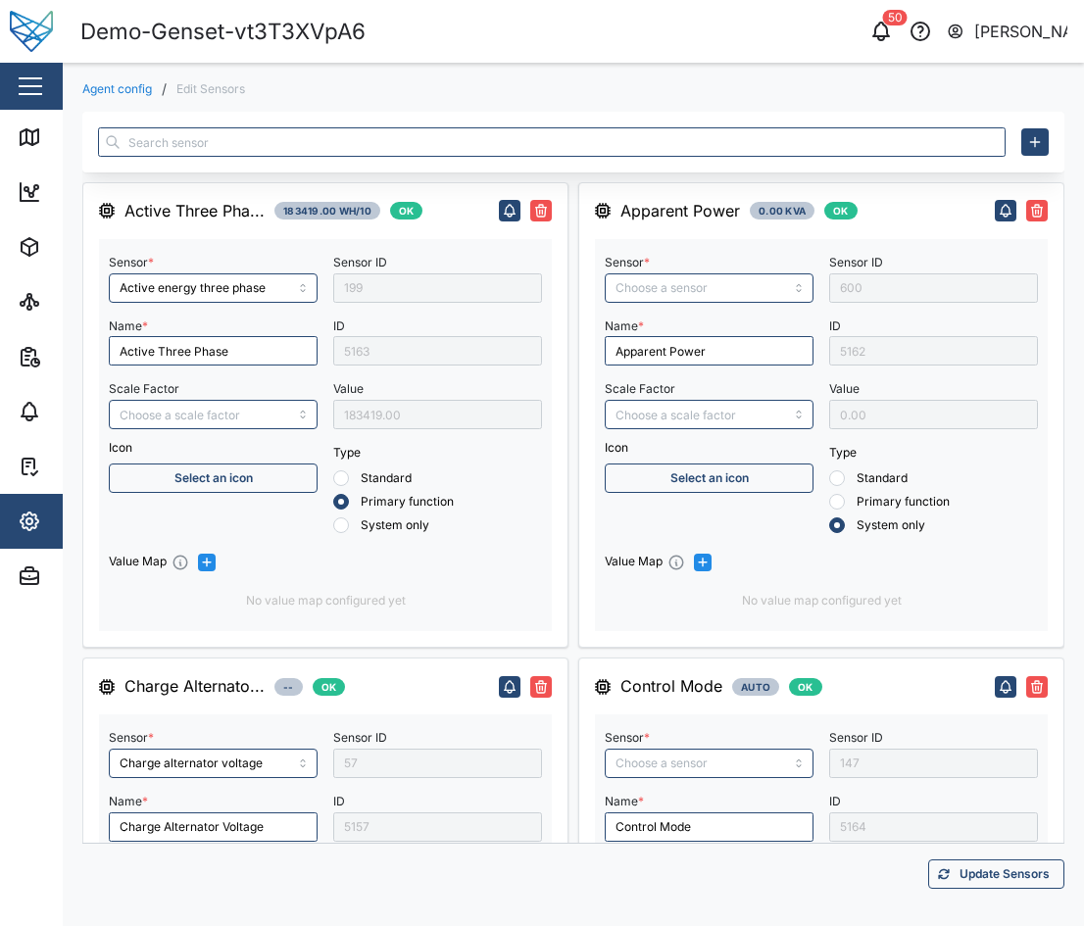
type input "Engine speed"
type input "Fuel consumption"
type input "Fuel level"
type input "Three Phase Total Apparent Power"
type input "Control Mode"
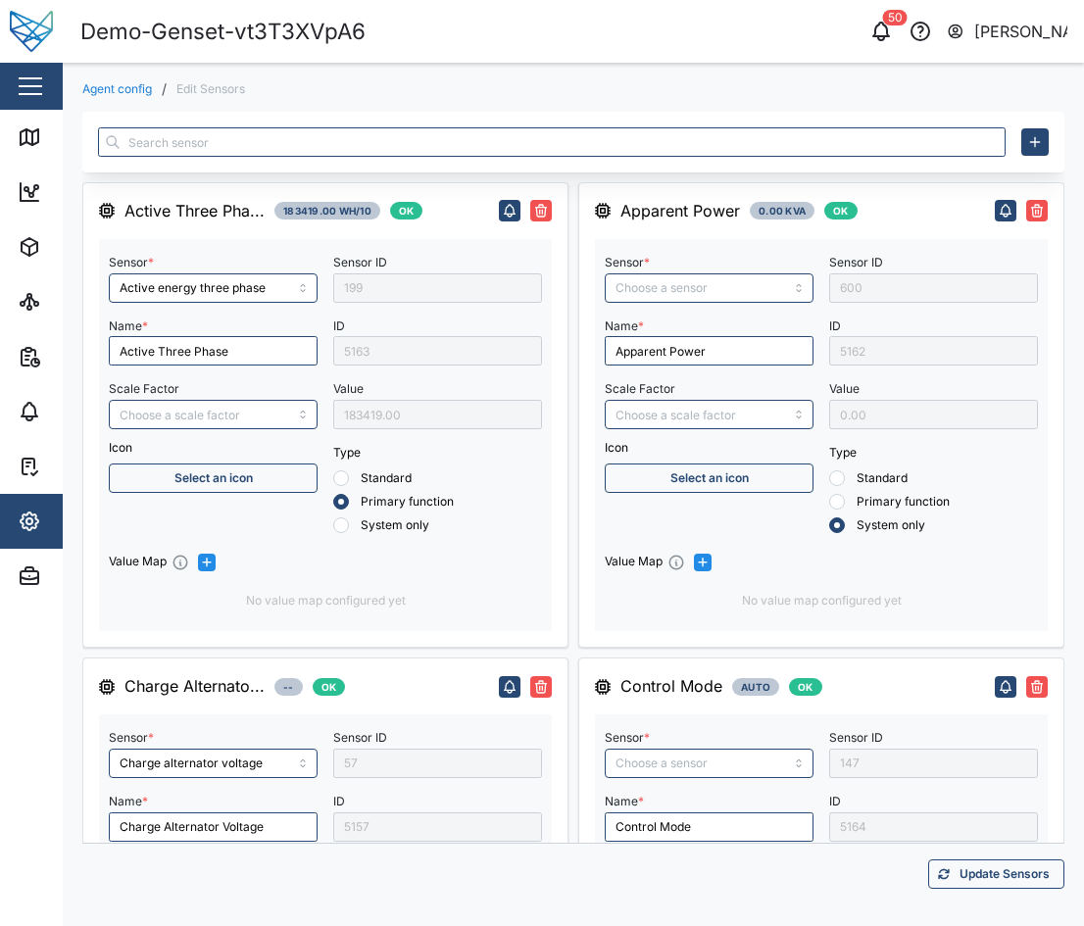
type input "Engine run time"
type input "Fuel Capacity"
type input "Fuel Level Liter"
type input "Coolant temperature"
type input "Fuel Temperature"
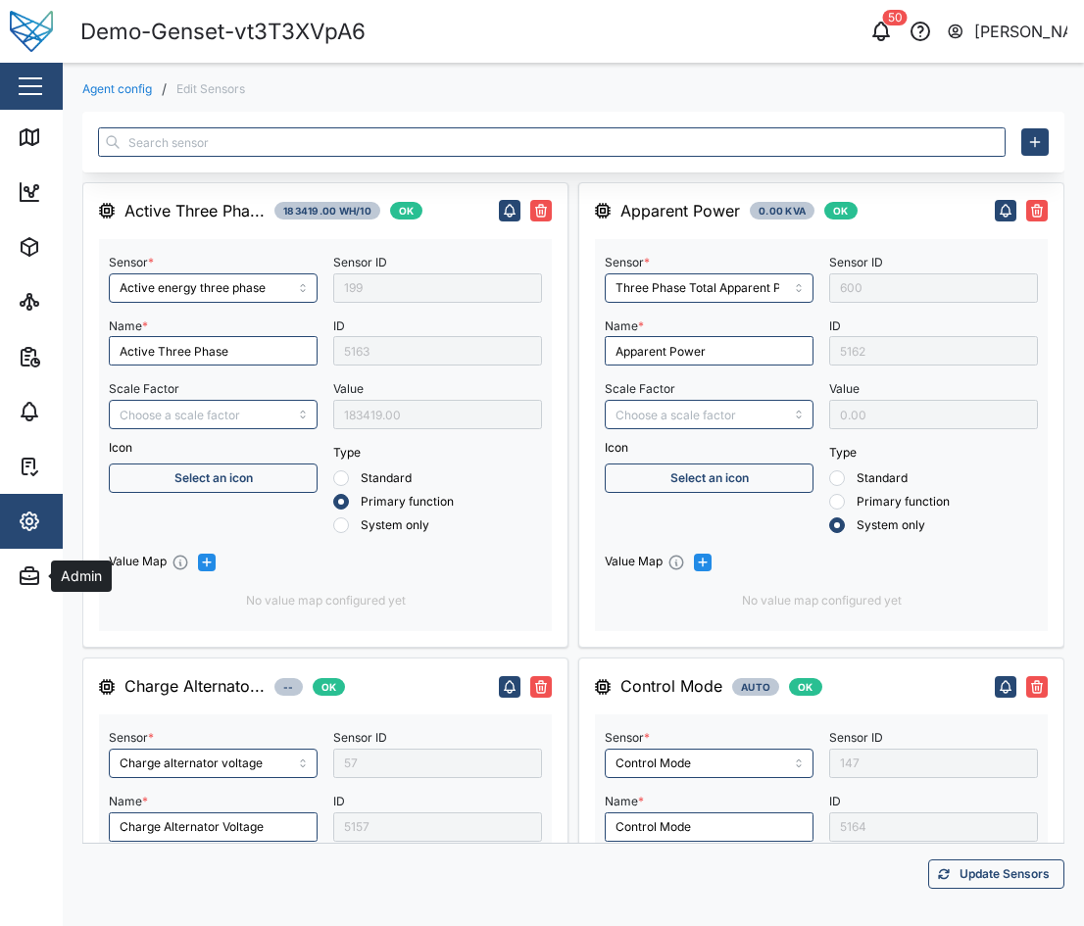
click at [43, 517] on div "Settings" at bounding box center [107, 522] width 178 height 24
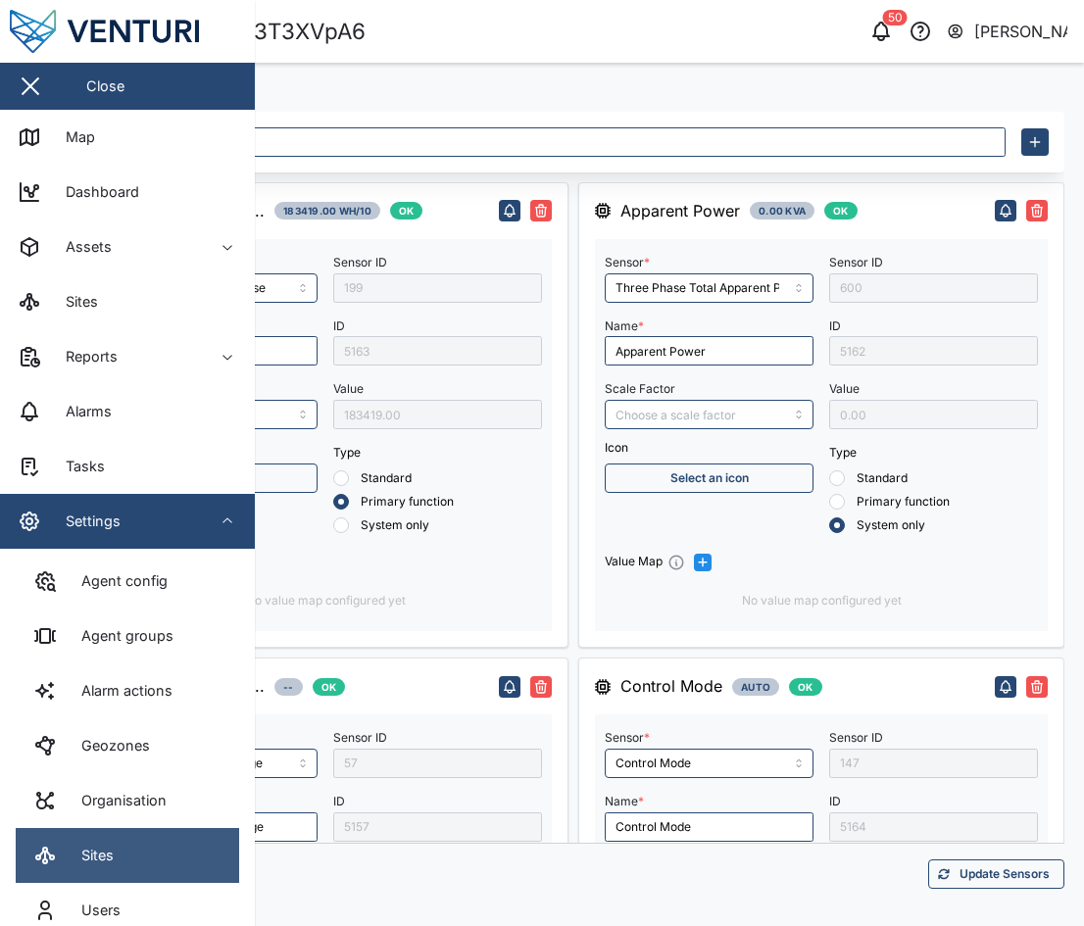
scroll to position [137, 0]
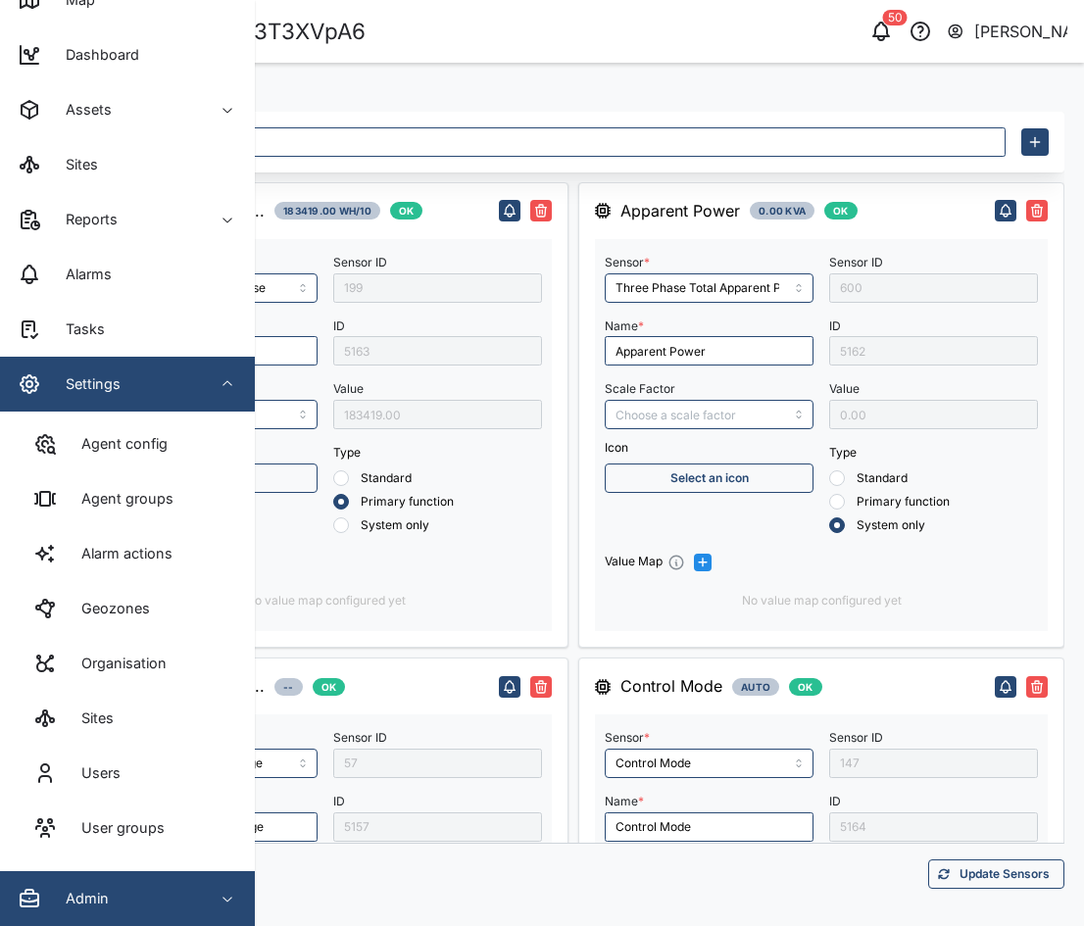
click at [204, 902] on button "Admin" at bounding box center [127, 898] width 255 height 55
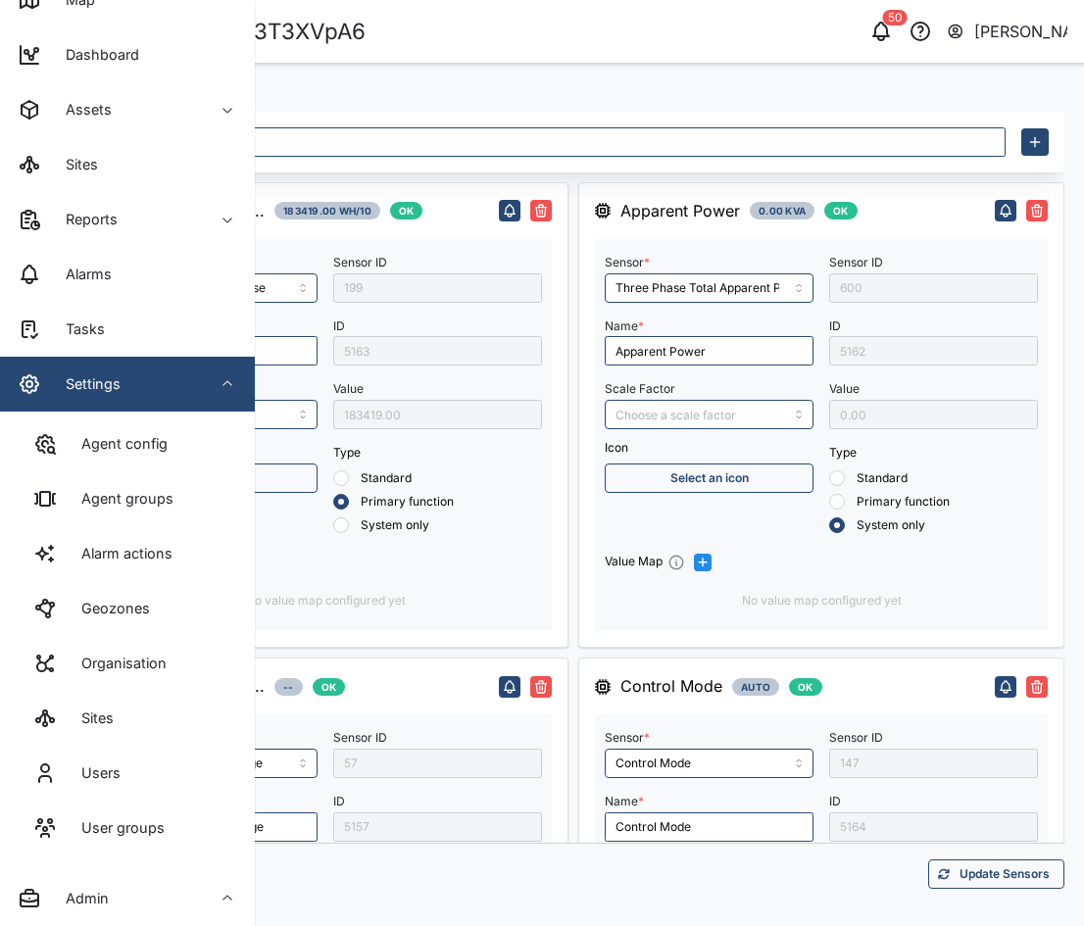
scroll to position [817, 0]
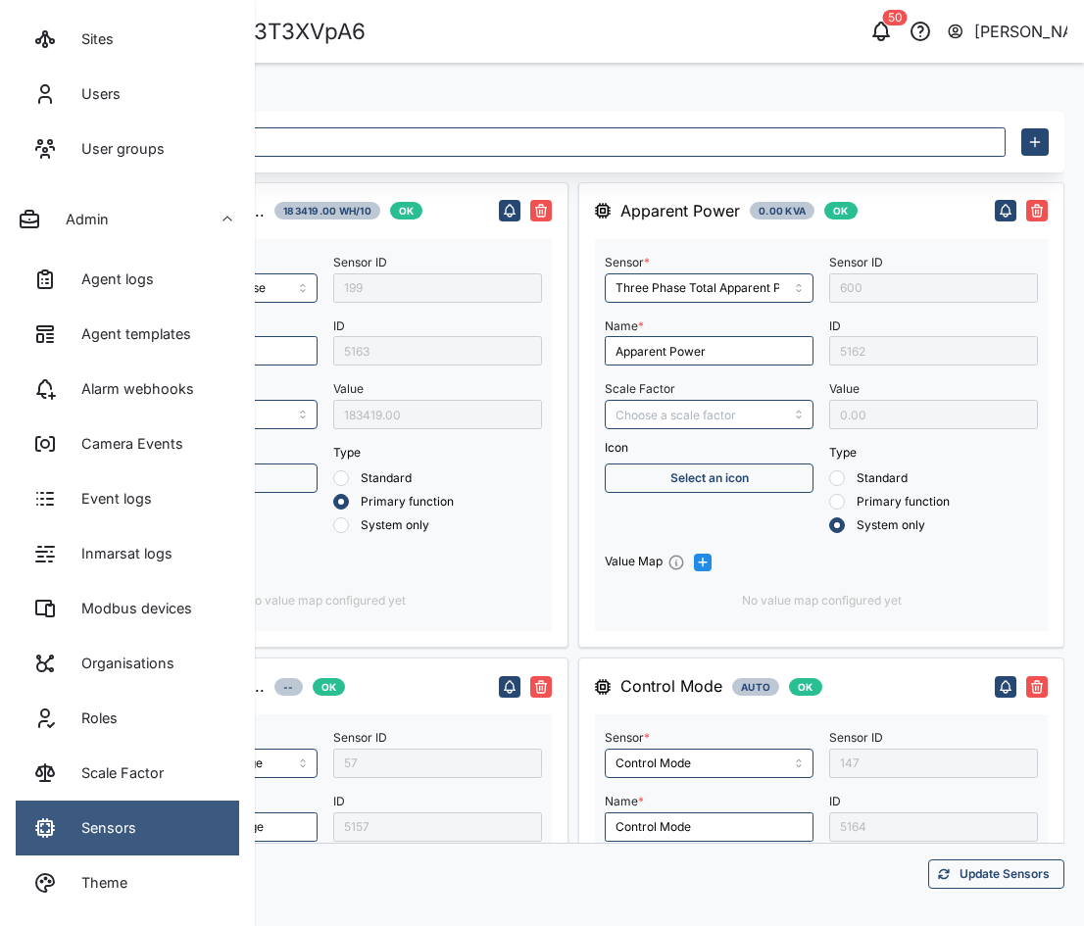
click at [108, 812] on link "Sensors" at bounding box center [127, 828] width 223 height 55
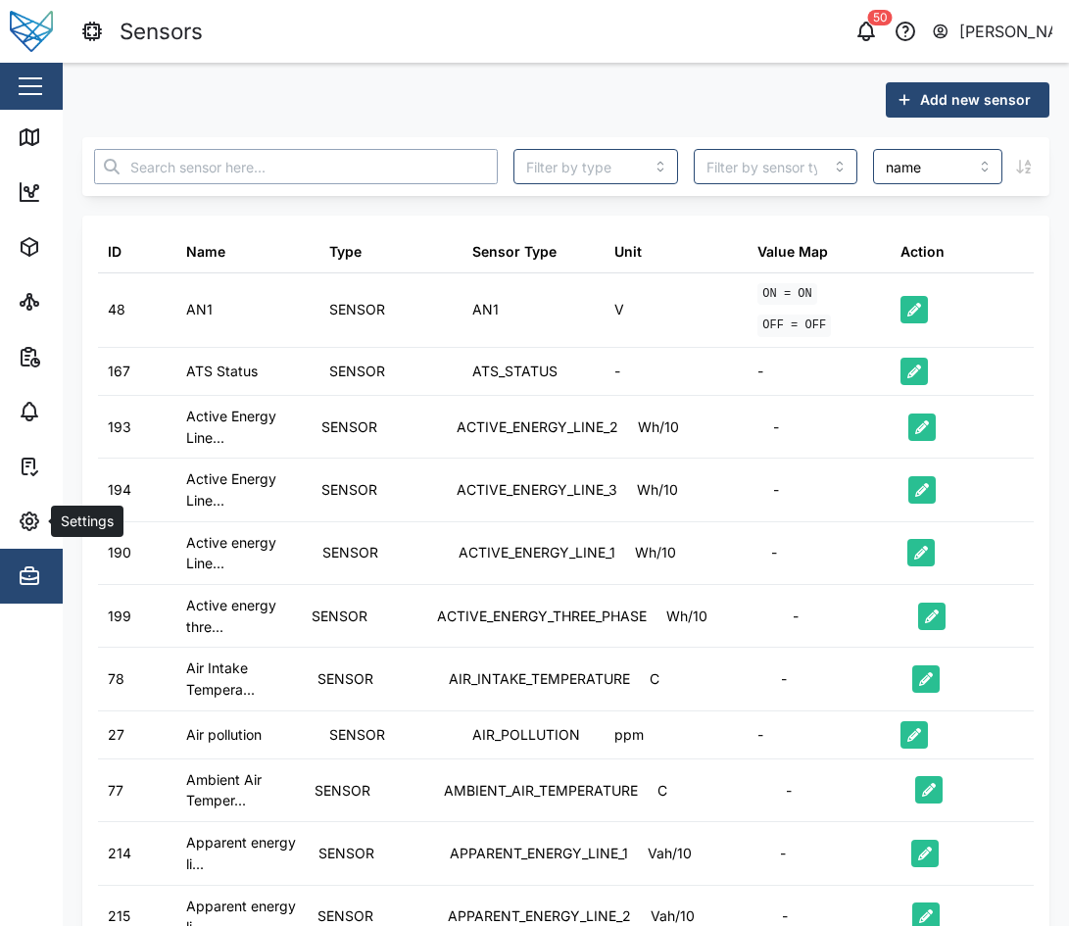
click at [388, 162] on input "text" at bounding box center [296, 166] width 404 height 35
paste input "ACTIVE_ENERGY_THREE_PHASE"
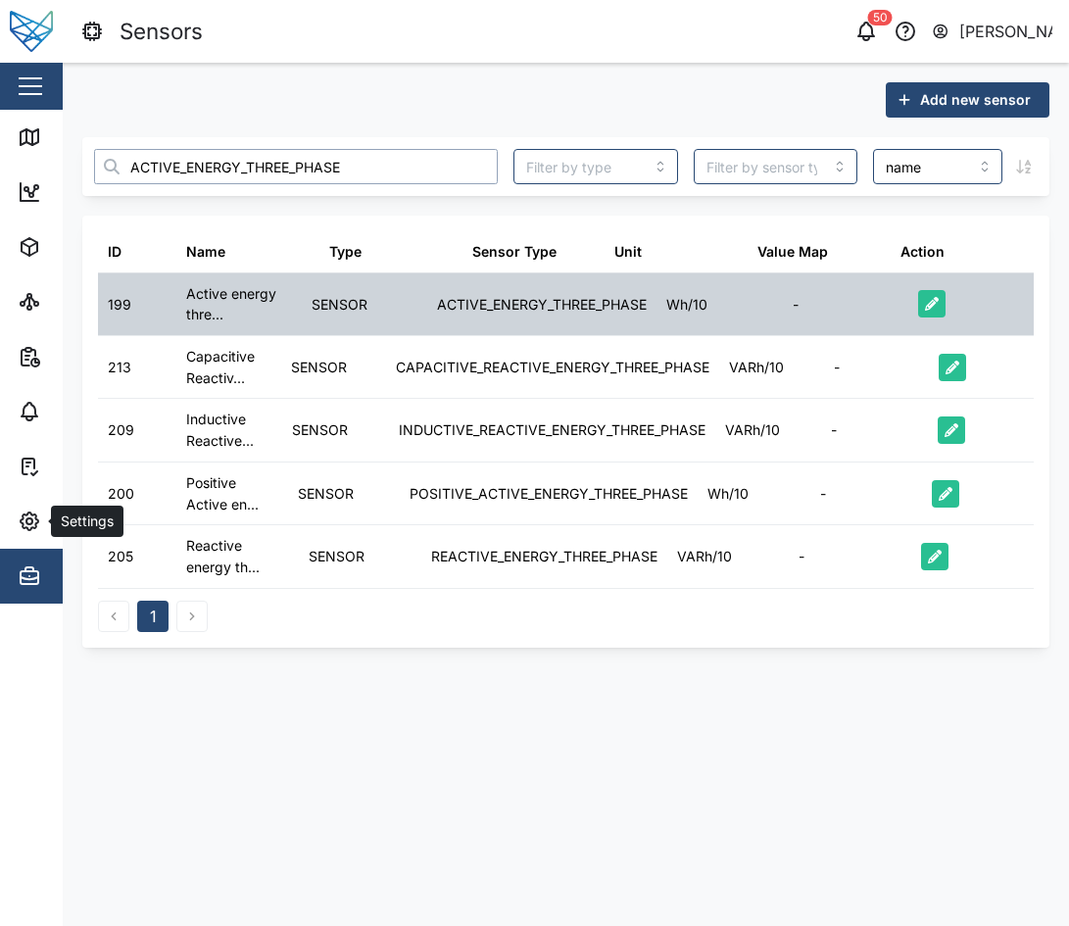
type input "ACTIVE_ENERGY_THREE_PHASE"
click at [669, 300] on div "Wh/10" at bounding box center [687, 305] width 41 height 22
click at [689, 321] on div "Wh/10" at bounding box center [719, 304] width 125 height 62
